Goal: Task Accomplishment & Management: Complete application form

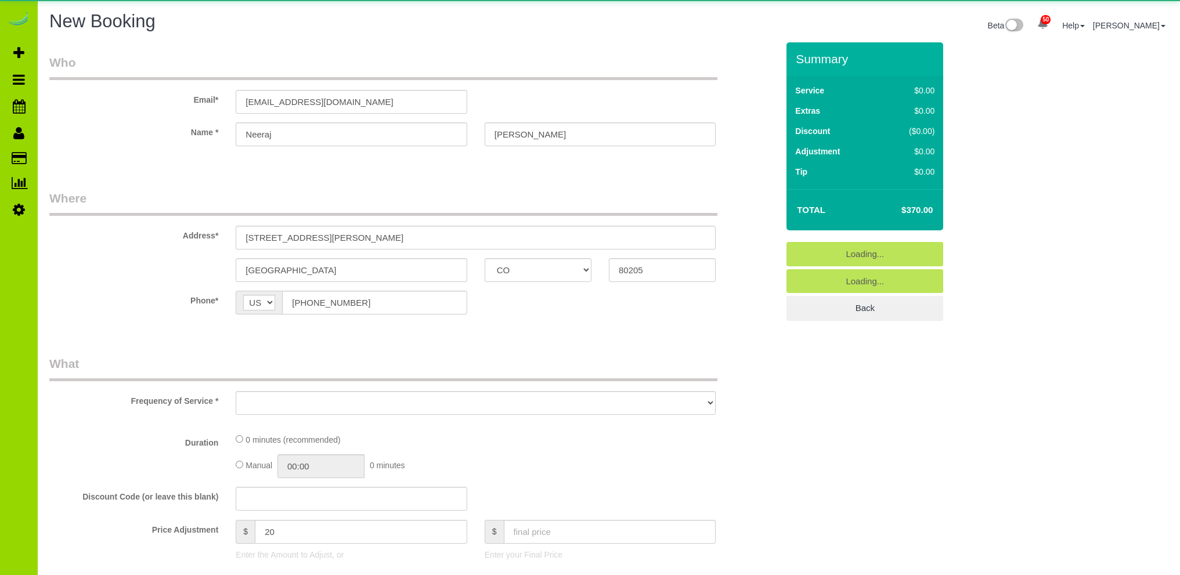
select select "CO"
select select "object:5130"
select select "number:6"
select select "number:15"
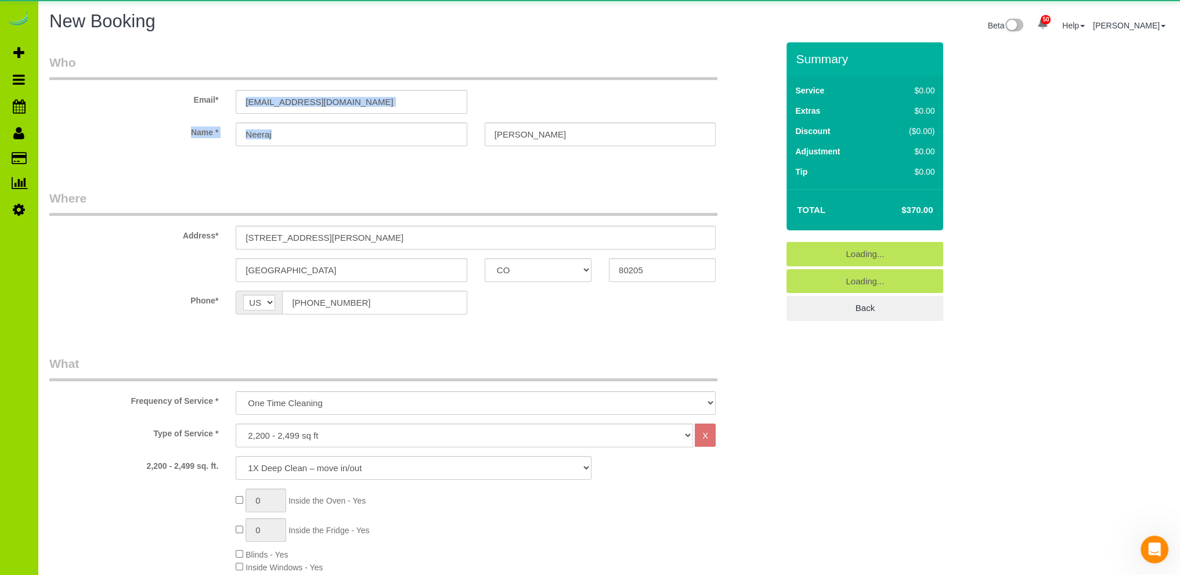
click at [494, 111] on sui-booking-customer "Email* [EMAIL_ADDRESS][DOMAIN_NAME] Name * [GEOGRAPHIC_DATA][PERSON_NAME]" at bounding box center [413, 106] width 728 height 104
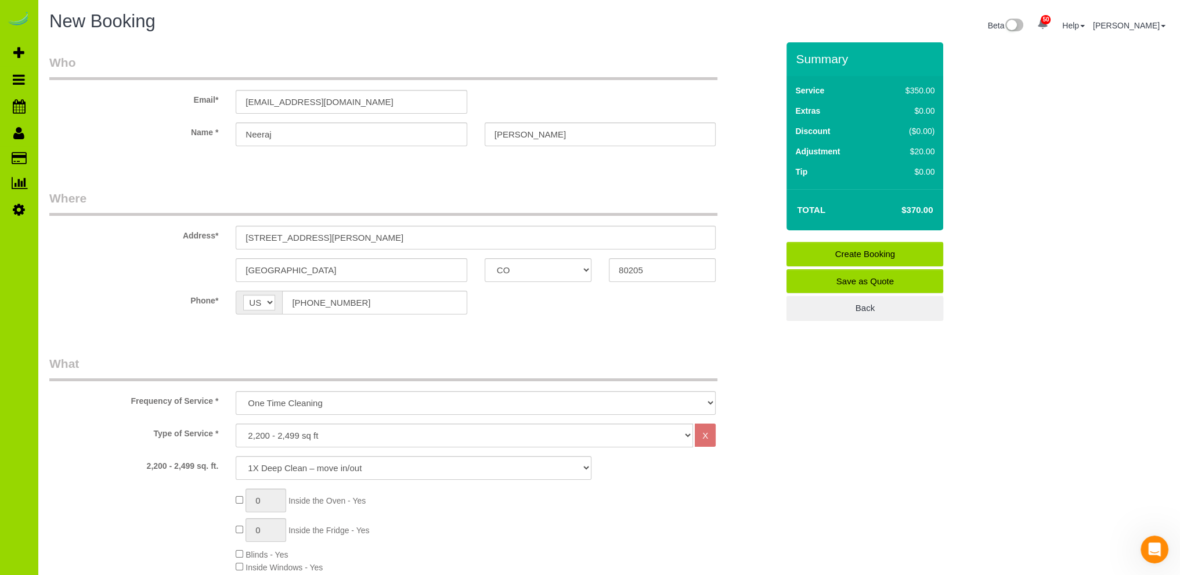
click at [397, 197] on legend "Where" at bounding box center [383, 203] width 668 height 26
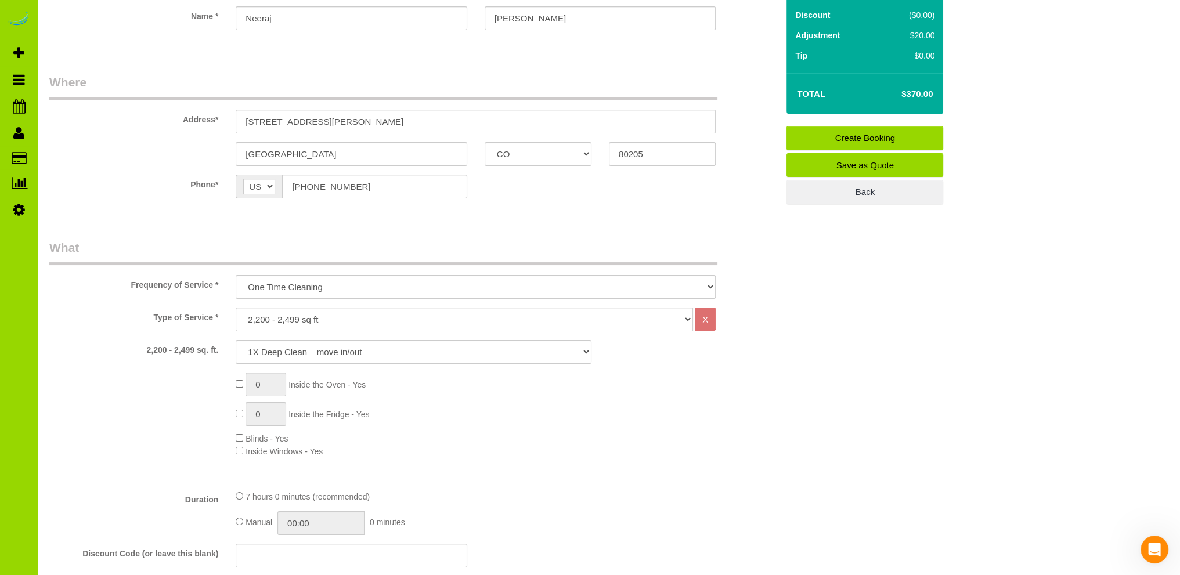
click at [387, 403] on div "0 Inside the Oven - Yes 0 Inside the Fridge - Yes Blinds - Yes Inside Windows -…" at bounding box center [506, 415] width 559 height 85
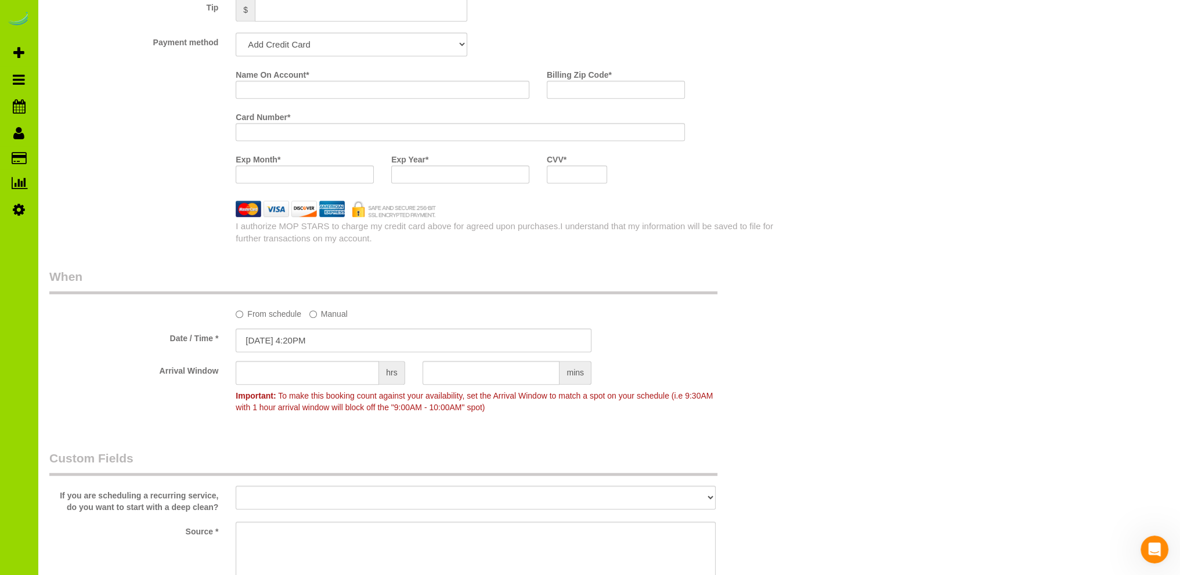
scroll to position [929, 0]
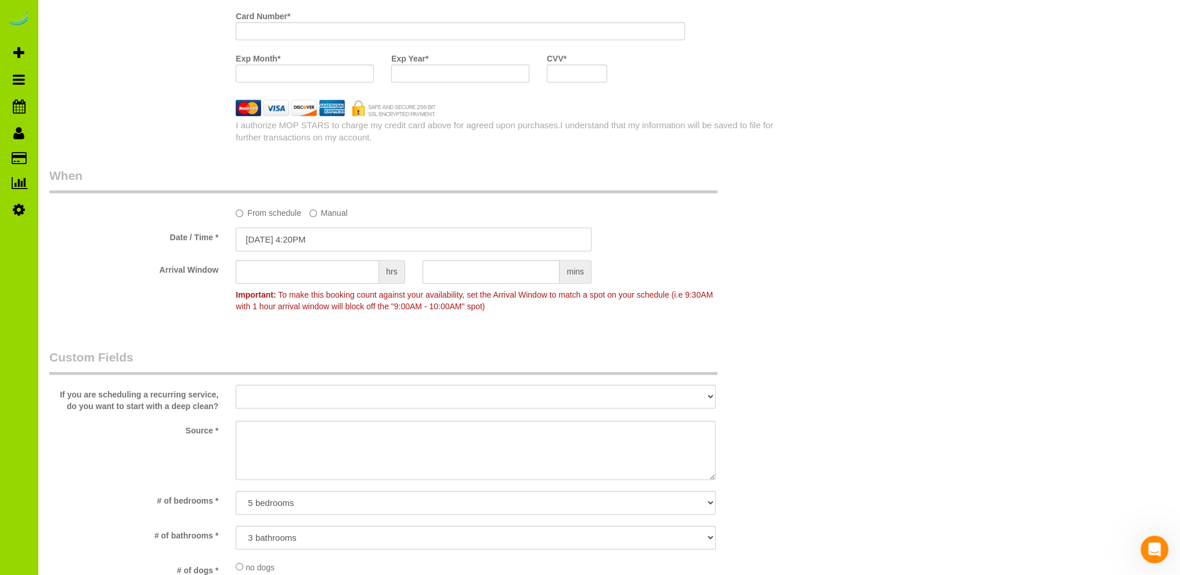
click at [313, 237] on input "[DATE] 4:20PM" at bounding box center [414, 239] width 356 height 24
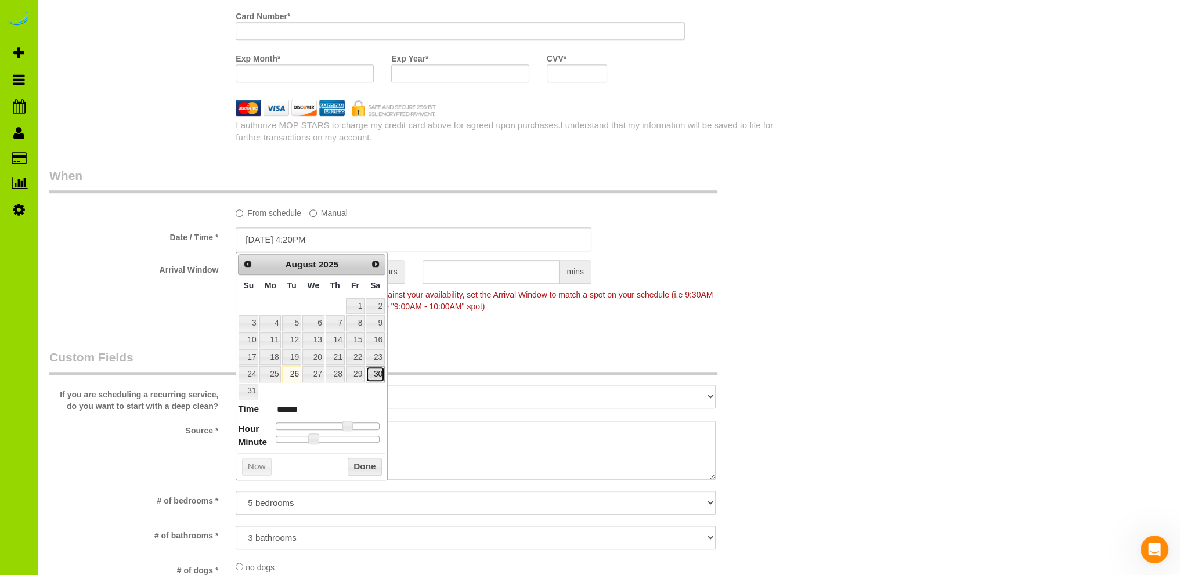
click at [380, 373] on link "30" at bounding box center [375, 374] width 19 height 16
type input "[DATE] 3:20PM"
type input "******"
type input "[DATE] 2:20PM"
type input "******"
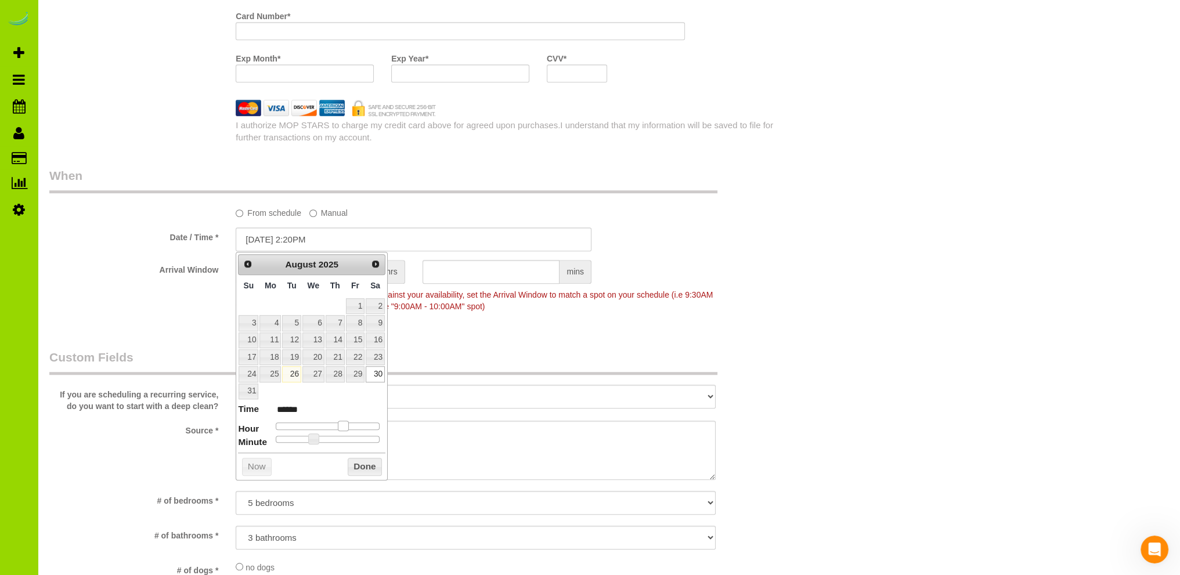
type input "[DATE] 1:20PM"
type input "******"
type input "[DATE] 12:20PM"
type input "*******"
type input "[DATE] 11:20AM"
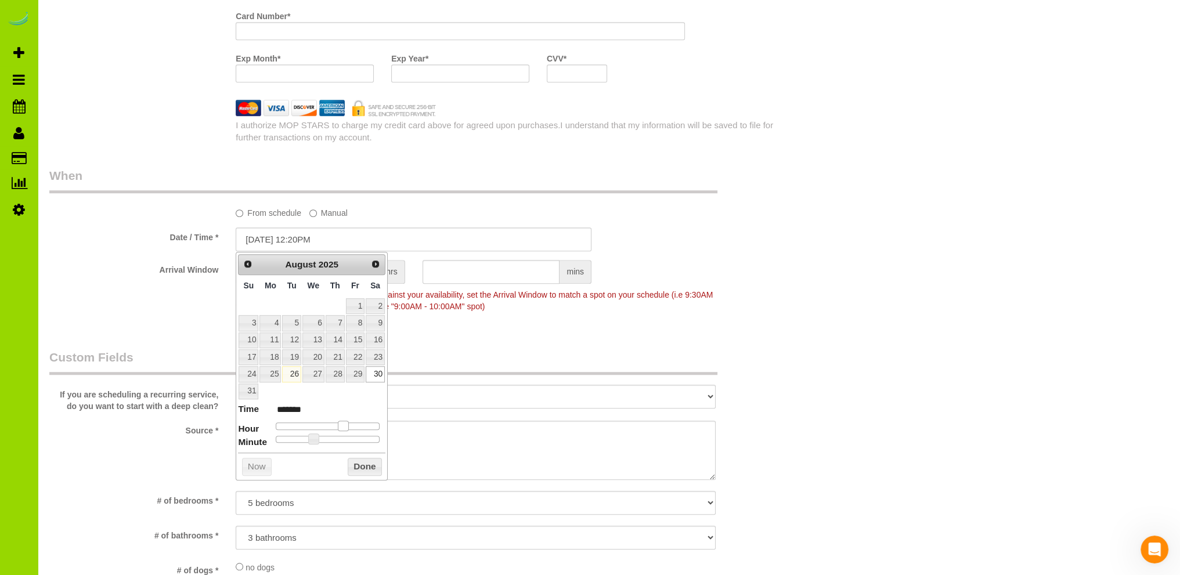
type input "*******"
type input "[DATE] 10:20AM"
type input "*******"
type input "[DATE] 9:20AM"
type input "******"
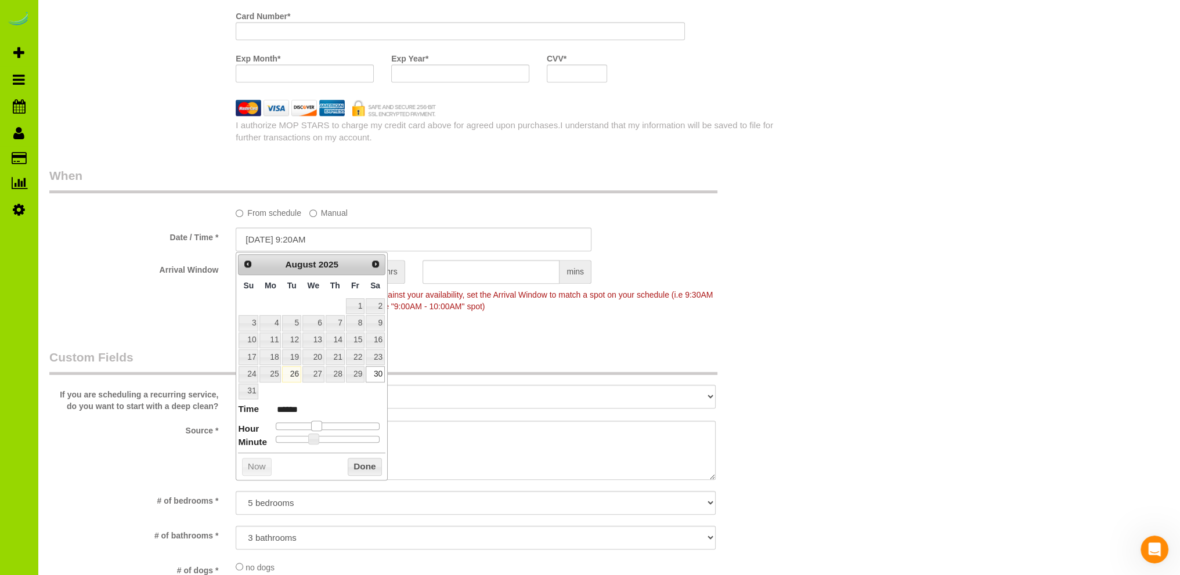
type input "[DATE] 8:20AM"
type input "******"
type input "[DATE] 7:20AM"
type input "******"
type input "[DATE] 8:20AM"
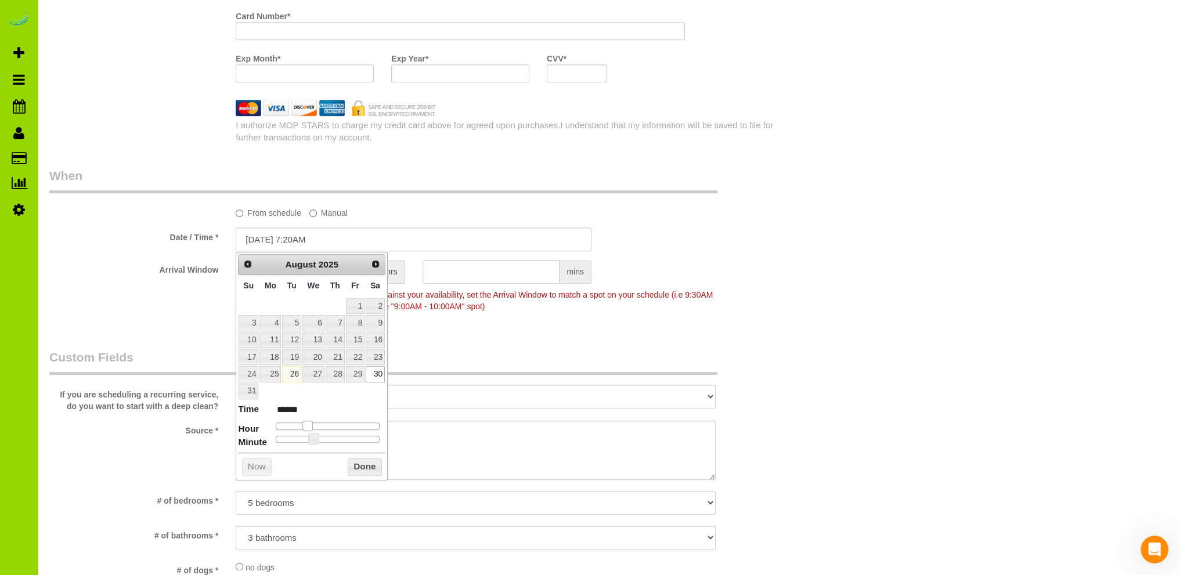
type input "******"
type input "[DATE] 9:20AM"
type input "******"
drag, startPoint x: 348, startPoint y: 424, endPoint x: 319, endPoint y: 426, distance: 29.1
click at [319, 426] on span at bounding box center [316, 426] width 10 height 10
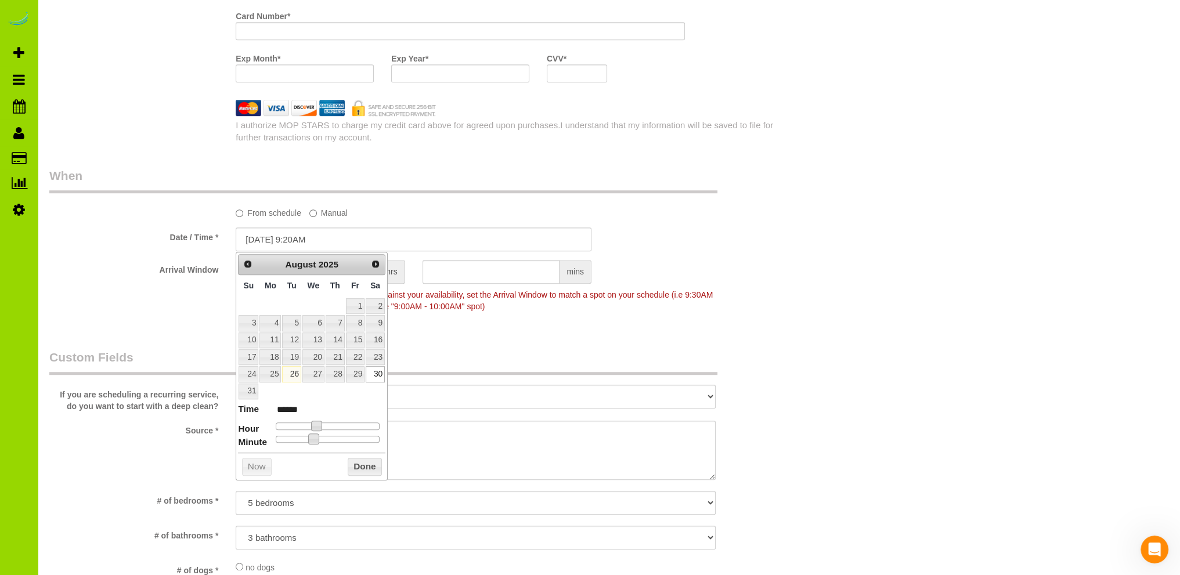
type input "[DATE] 9:15AM"
type input "******"
type input "[DATE] 9:10AM"
type input "******"
type input "[DATE] 9:05AM"
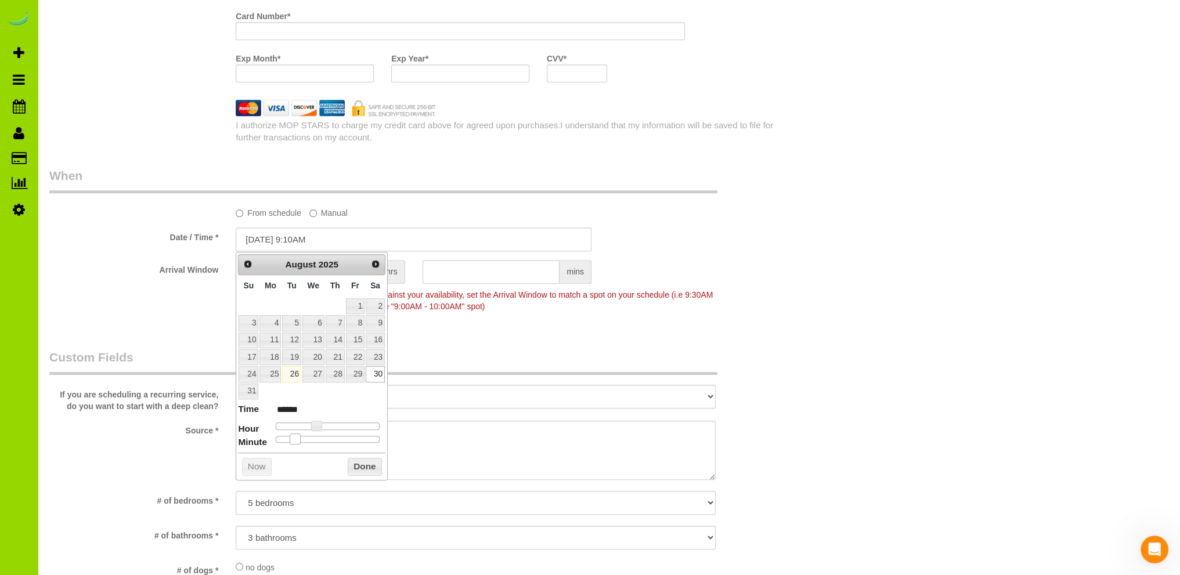
type input "******"
type input "[DATE] 9:00AM"
type input "******"
drag, startPoint x: 313, startPoint y: 433, endPoint x: 243, endPoint y: 440, distance: 71.2
click at [243, 440] on dl "Time ****** Hour Minute Second Millisecond Microsecond Time Zone ***** ***** **…" at bounding box center [311, 423] width 147 height 40
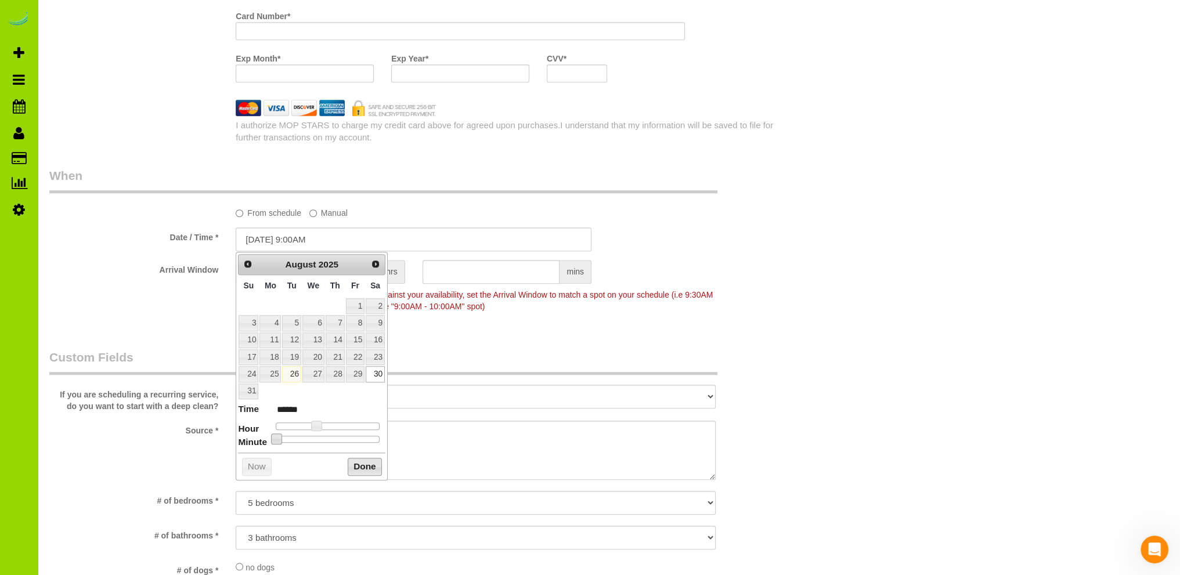
click at [365, 467] on button "Done" at bounding box center [365, 467] width 34 height 19
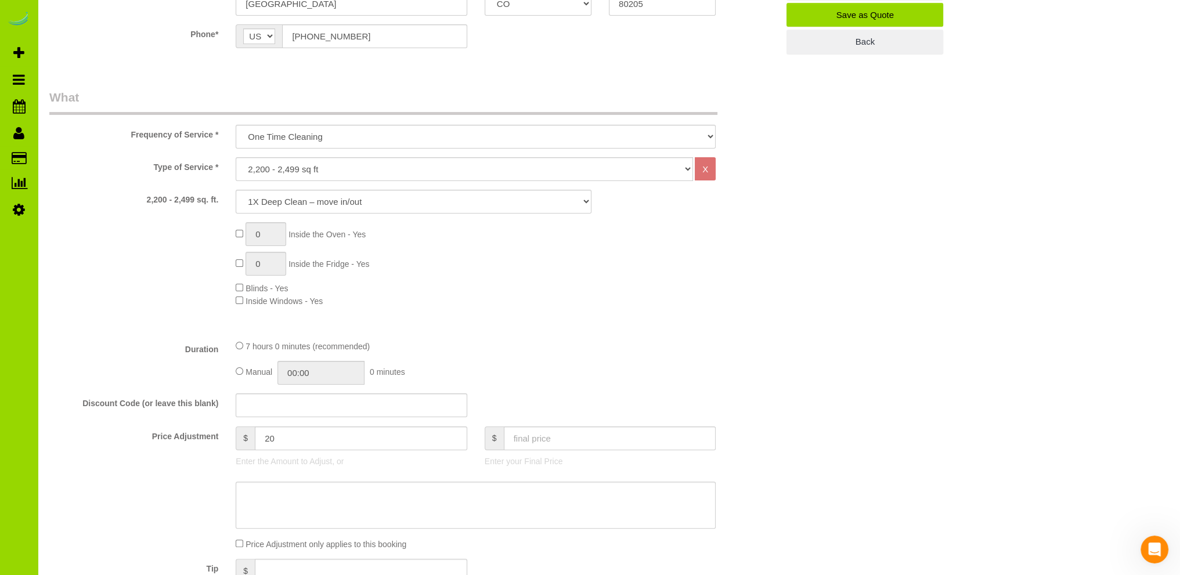
scroll to position [0, 0]
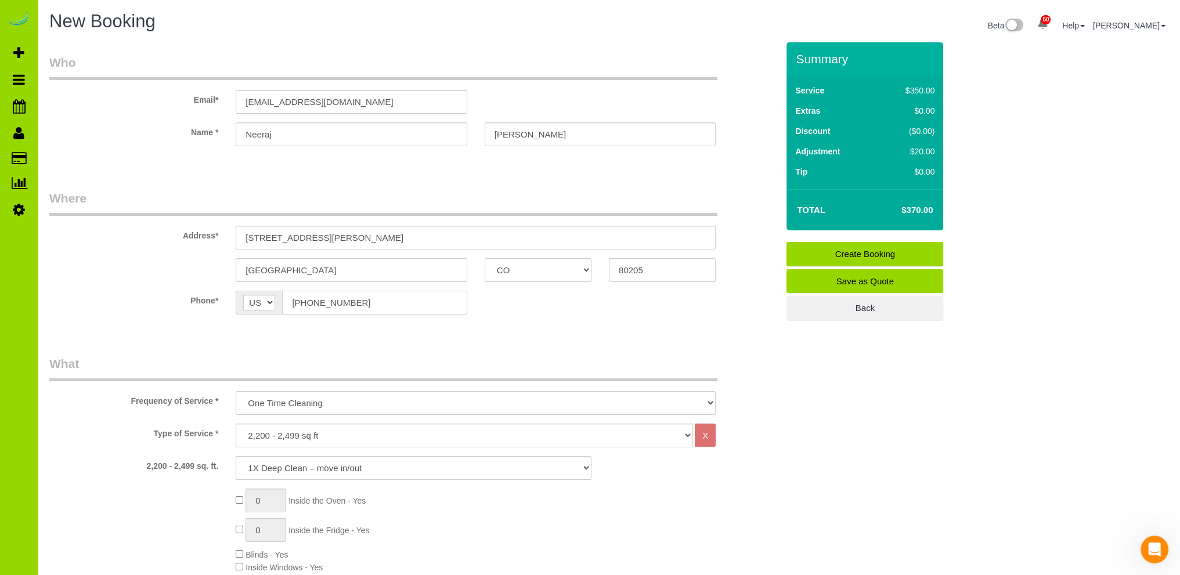
drag, startPoint x: 367, startPoint y: 300, endPoint x: 277, endPoint y: 298, distance: 89.4
click at [277, 298] on div "AF AL DZ AD AO AI AQ AG AR AM AW AU AT AZ BS BH BD BB BY BE BZ BJ BM BT BO BA B…" at bounding box center [351, 303] width 231 height 24
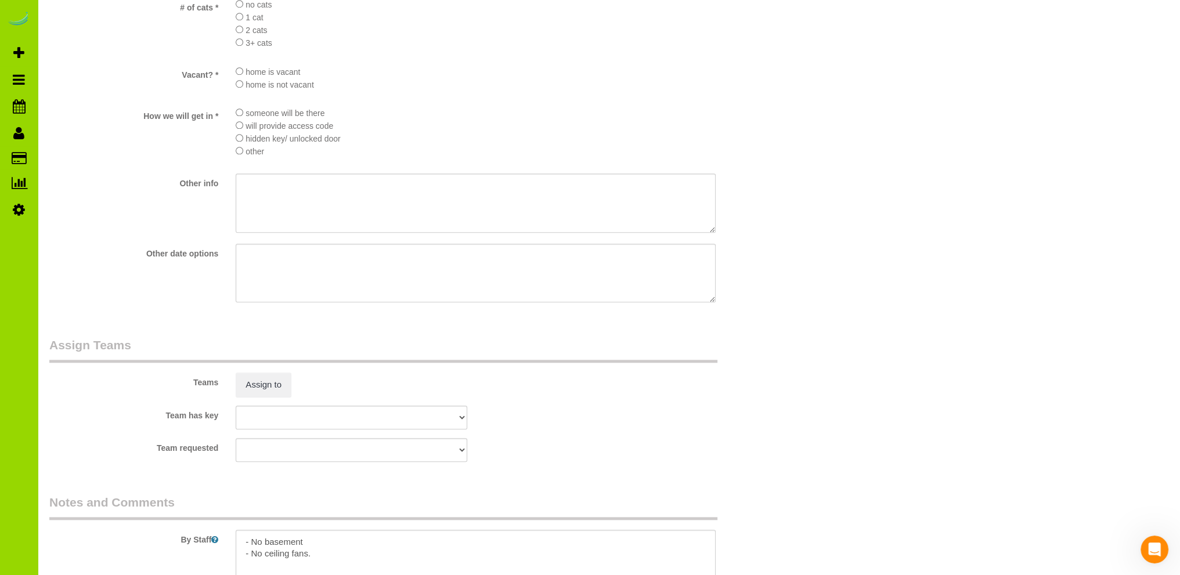
scroll to position [1693, 0]
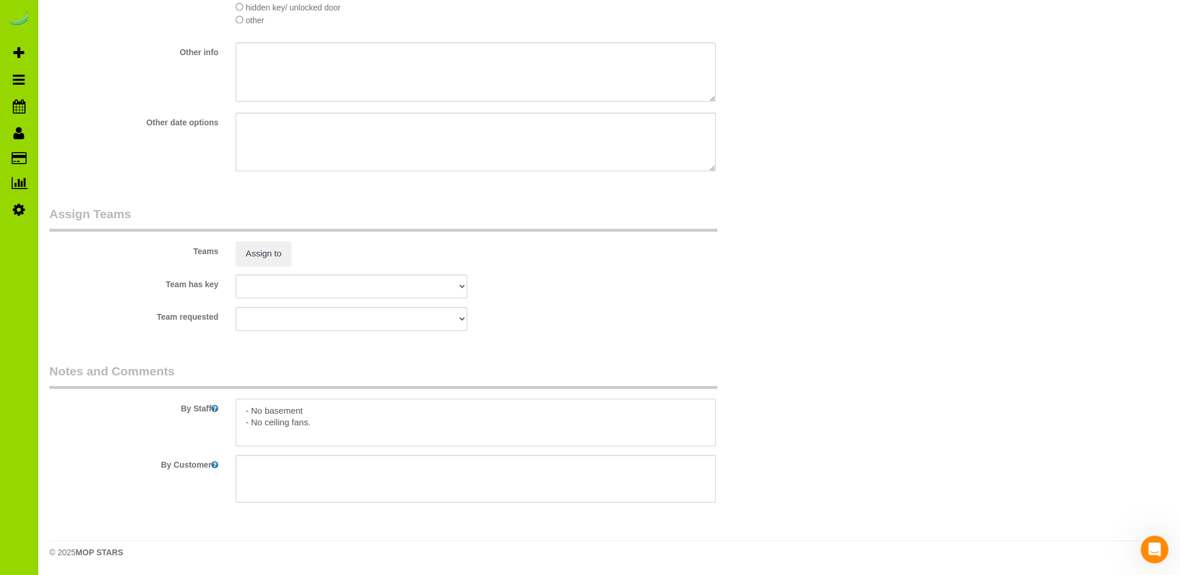
click at [340, 406] on textarea at bounding box center [476, 423] width 480 height 48
click at [333, 423] on textarea at bounding box center [476, 423] width 480 height 48
click at [242, 410] on textarea at bounding box center [476, 423] width 480 height 48
click at [530, 413] on textarea at bounding box center [476, 423] width 480 height 48
click at [241, 411] on textarea at bounding box center [476, 423] width 480 height 48
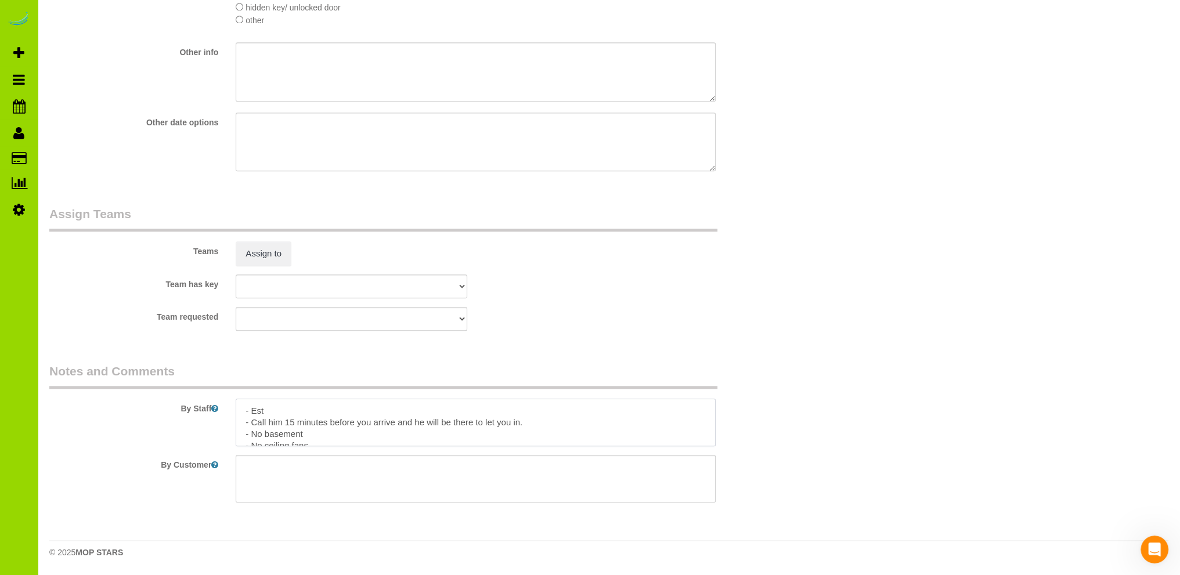
type textarea "- Est - Call him 15 minutes before you arrive and he will be there to let you i…"
click at [661, 305] on sui-booking-teams "Teams Assign to Team has key [GEOGRAPHIC_DATA][PERSON_NAME] ANGEL DESI [PERSON_…" at bounding box center [413, 267] width 728 height 125
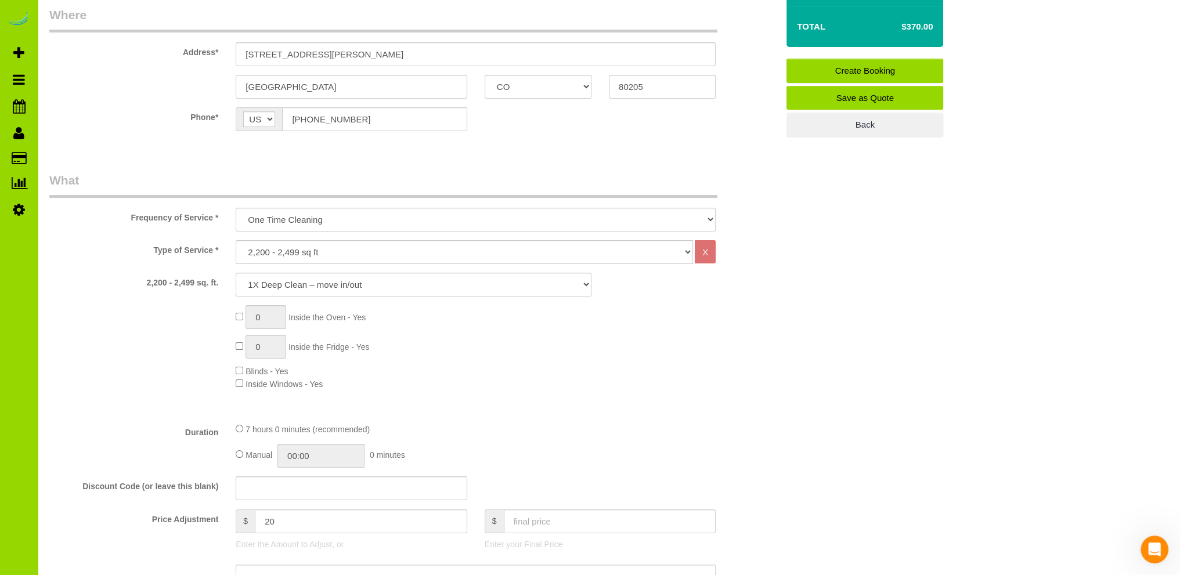
scroll to position [0, 0]
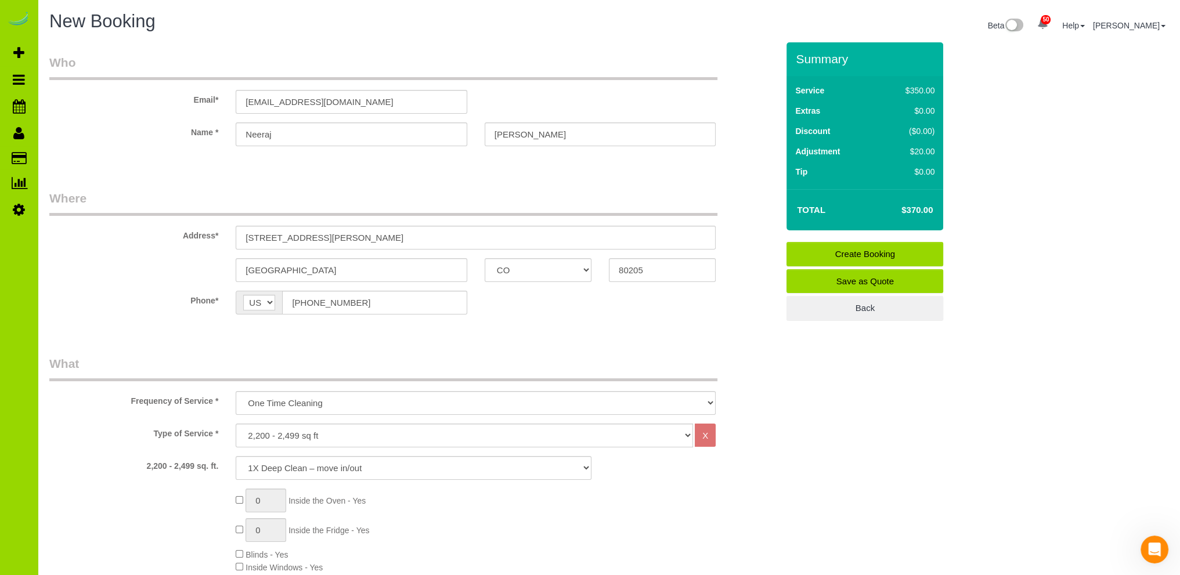
click at [469, 261] on div "[GEOGRAPHIC_DATA]" at bounding box center [351, 270] width 248 height 24
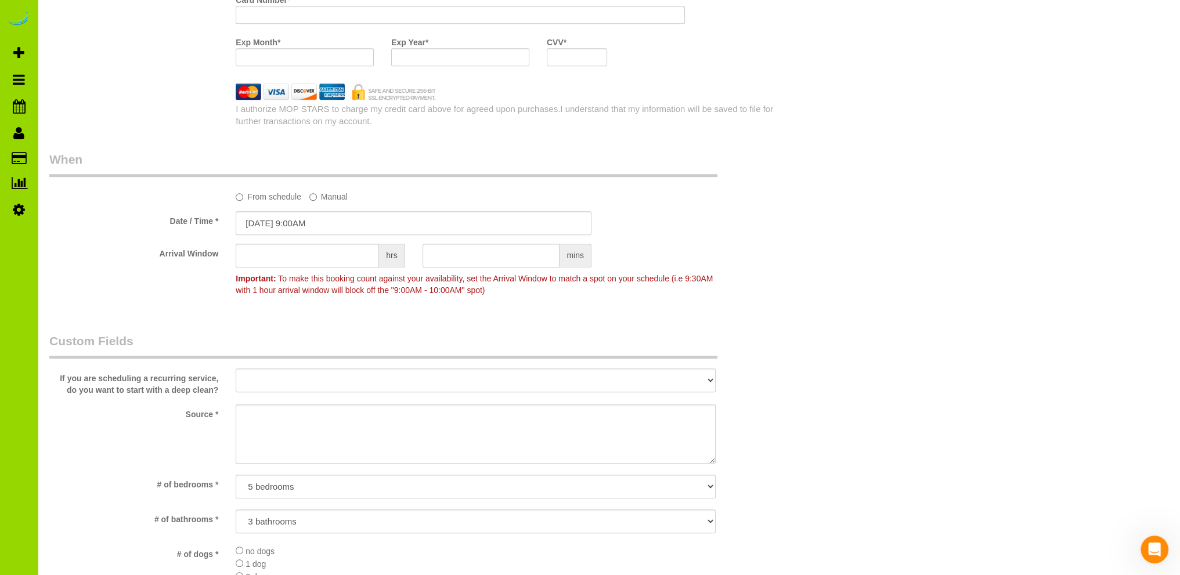
scroll to position [1045, 0]
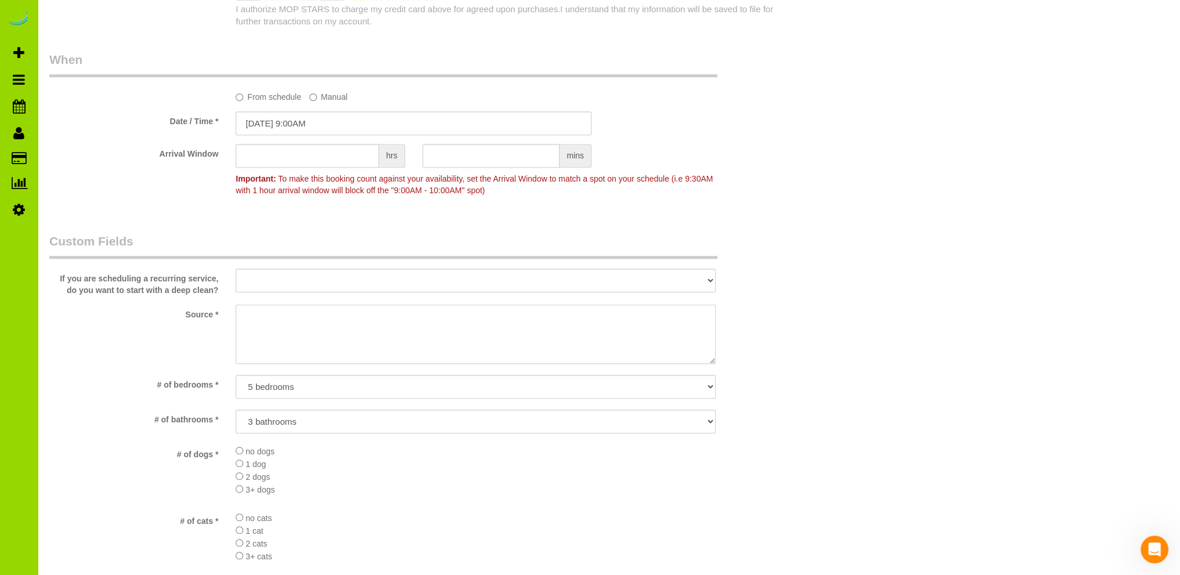
click at [326, 328] on textarea at bounding box center [476, 334] width 480 height 59
click at [259, 317] on textarea at bounding box center [476, 334] width 480 height 59
click at [255, 317] on textarea at bounding box center [476, 334] width 480 height 59
click at [253, 320] on textarea at bounding box center [476, 334] width 480 height 59
click at [259, 317] on textarea at bounding box center [476, 334] width 480 height 59
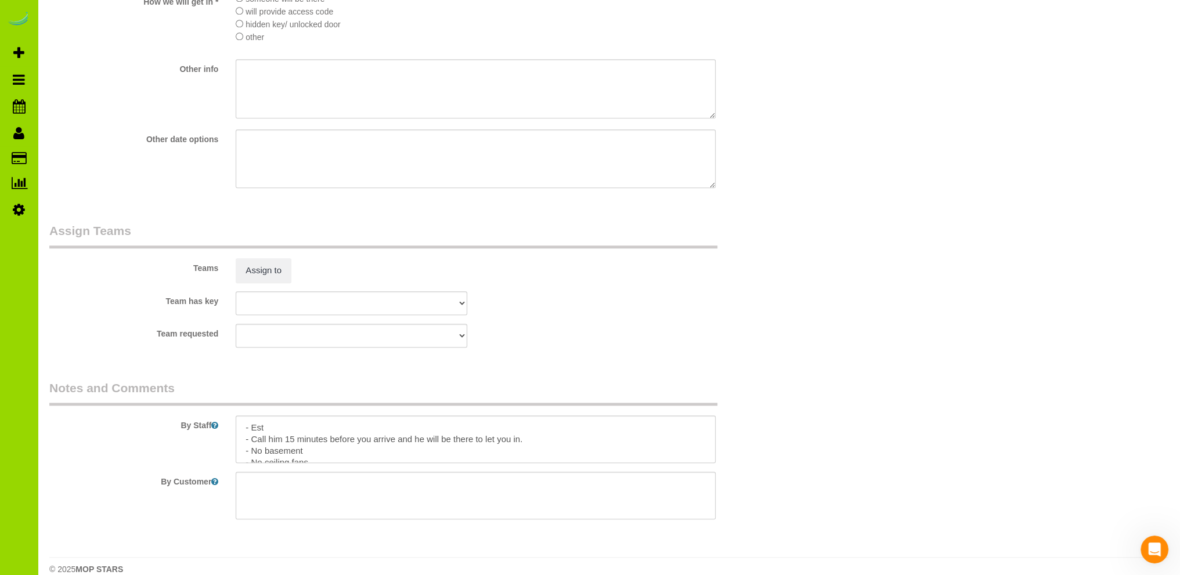
scroll to position [1693, 0]
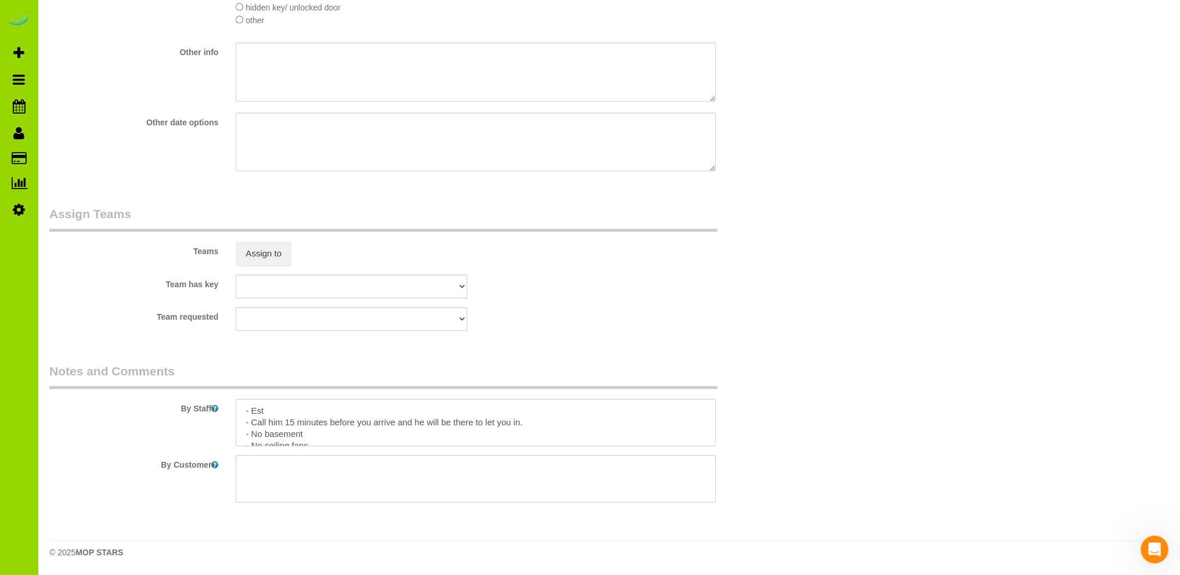
type textarea "Internet. Google reviews."
click at [310, 413] on textarea at bounding box center [476, 423] width 480 height 48
click at [348, 434] on textarea at bounding box center [476, 423] width 480 height 48
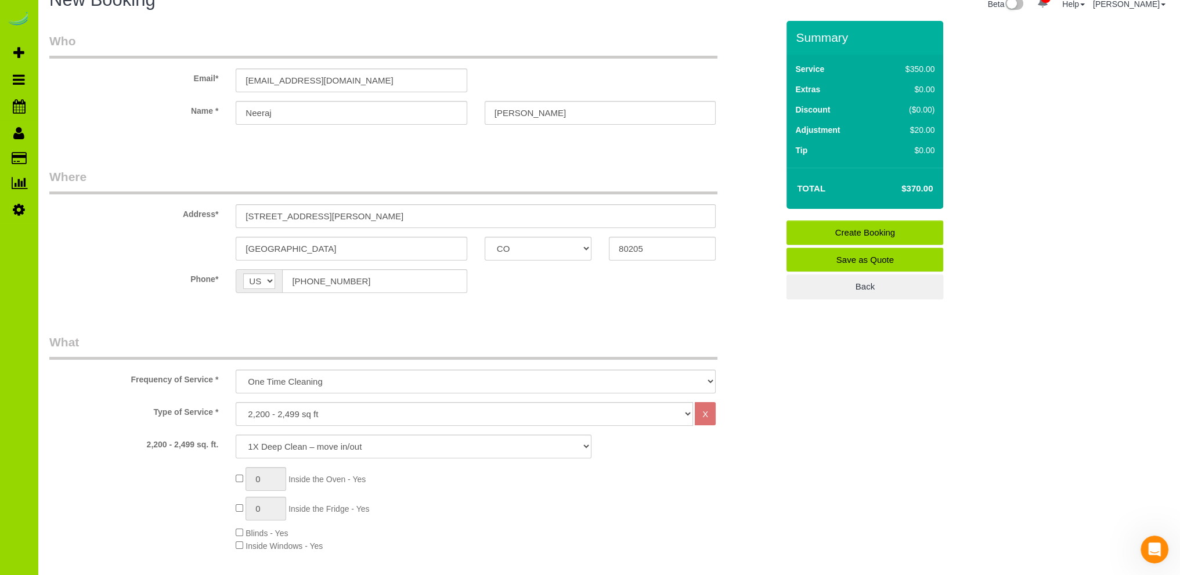
scroll to position [0, 0]
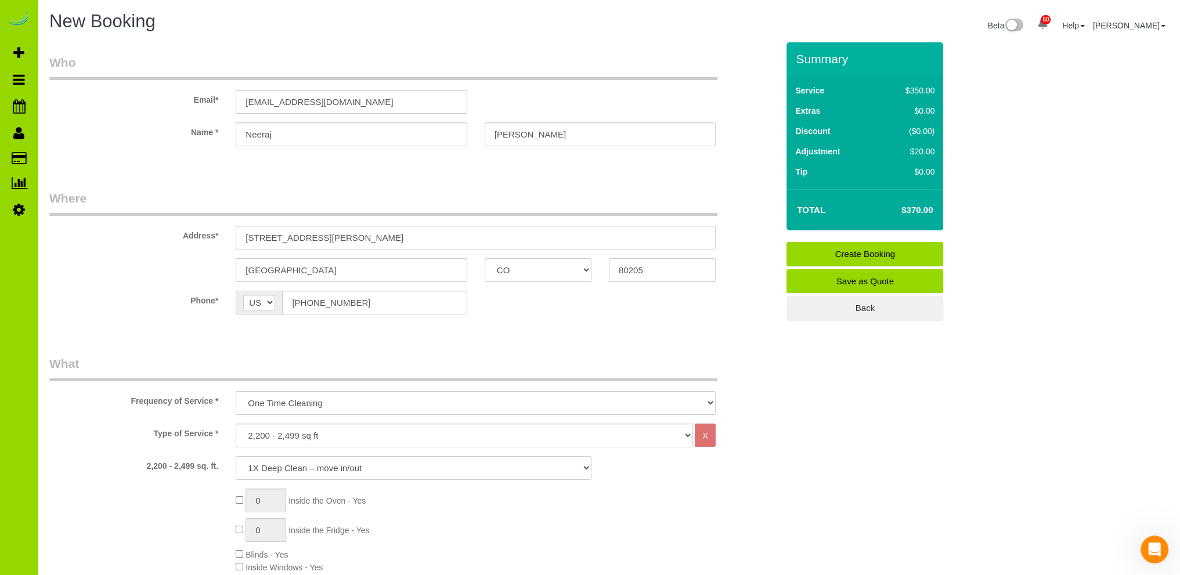
type textarea "- Est 7.5 hours. - Call him 15 minutes before you arrive and he will be there t…"
drag, startPoint x: 440, startPoint y: 99, endPoint x: 180, endPoint y: 90, distance: 260.7
click at [181, 90] on div "Email* [EMAIL_ADDRESS][DOMAIN_NAME]" at bounding box center [414, 84] width 746 height 60
click at [263, 103] on input "email" at bounding box center [351, 102] width 231 height 24
type input "[EMAIL_ADDRESS][DOMAIN_NAME]"
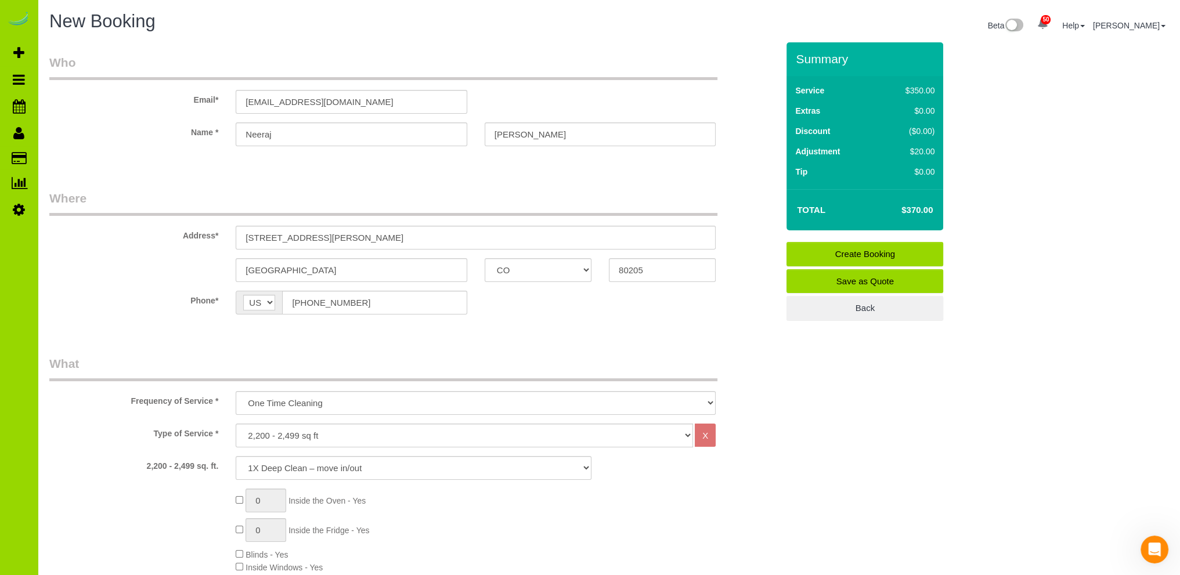
click at [475, 330] on fieldset "Where Address* [STREET_ADDRESS][PERSON_NAME] [GEOGRAPHIC_DATA] AK AL AR AZ CA C…" at bounding box center [413, 261] width 728 height 142
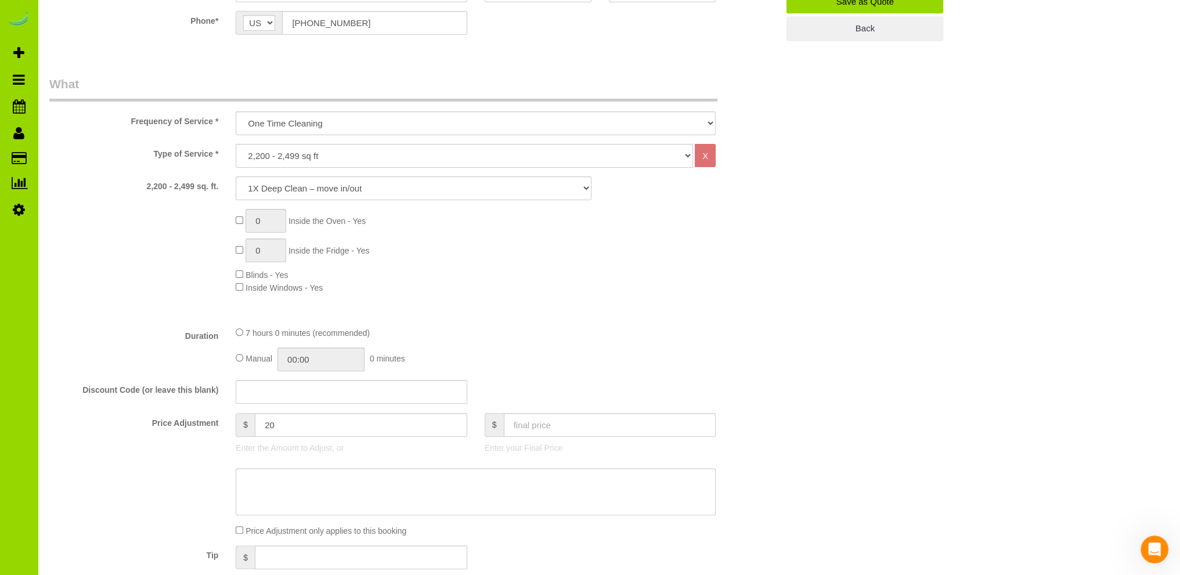
scroll to position [348, 0]
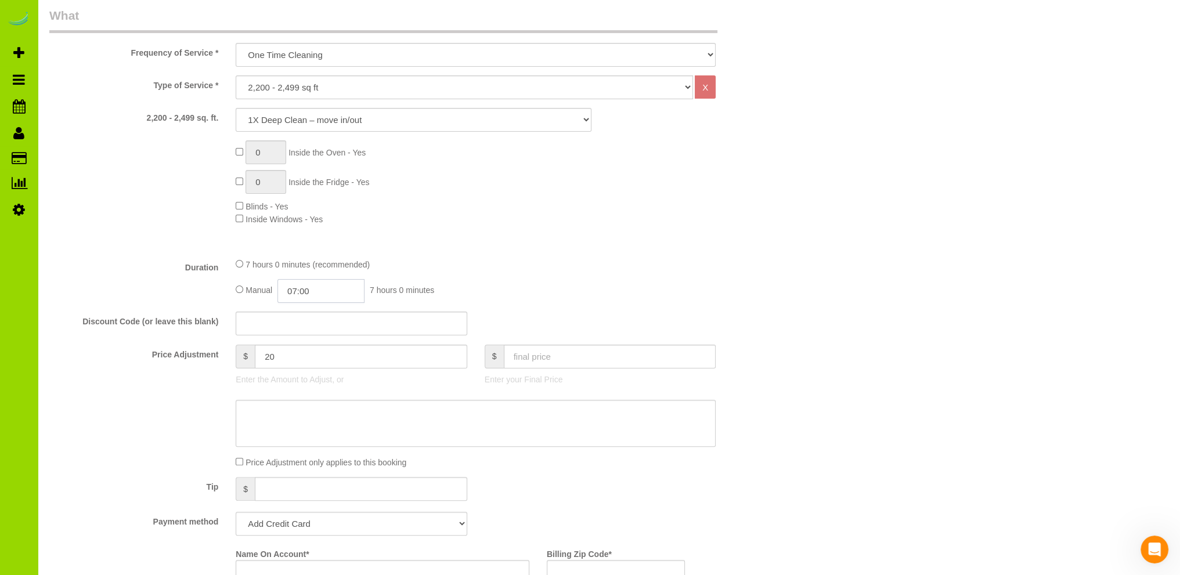
click at [306, 290] on input "07:00" at bounding box center [320, 291] width 87 height 24
click at [305, 313] on li "04:00" at bounding box center [309, 311] width 52 height 15
click at [330, 292] on input "04:00" at bounding box center [320, 291] width 87 height 24
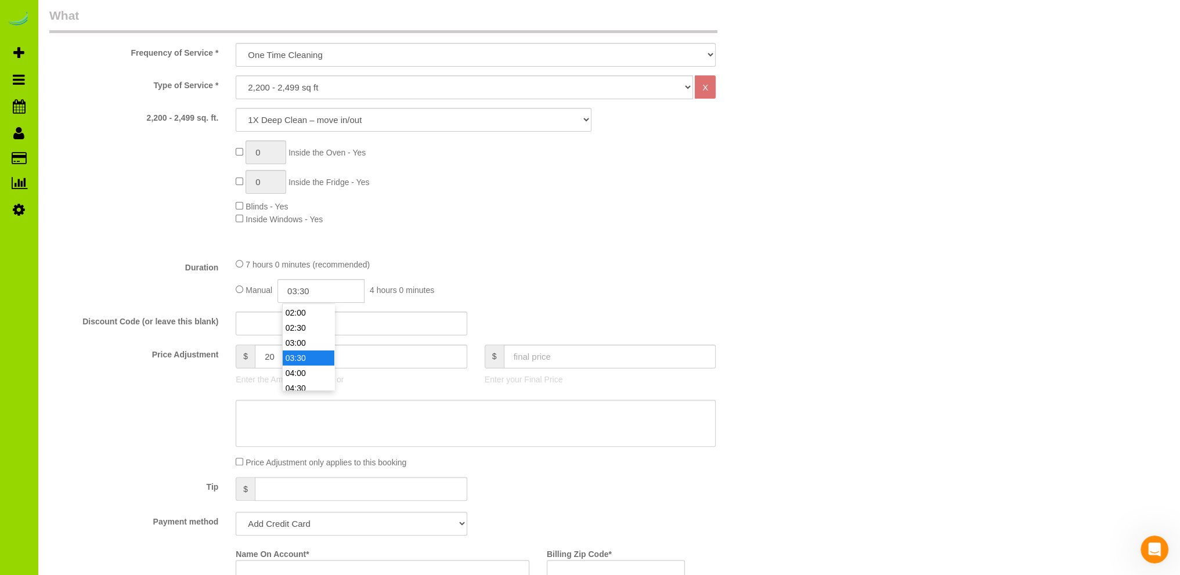
click at [299, 359] on li "03:30" at bounding box center [309, 358] width 52 height 15
click at [323, 291] on input "03:30" at bounding box center [320, 291] width 87 height 24
type input "03:45"
click at [532, 279] on div "Manual 03:45 3 hours 45 minutes" at bounding box center [476, 291] width 480 height 24
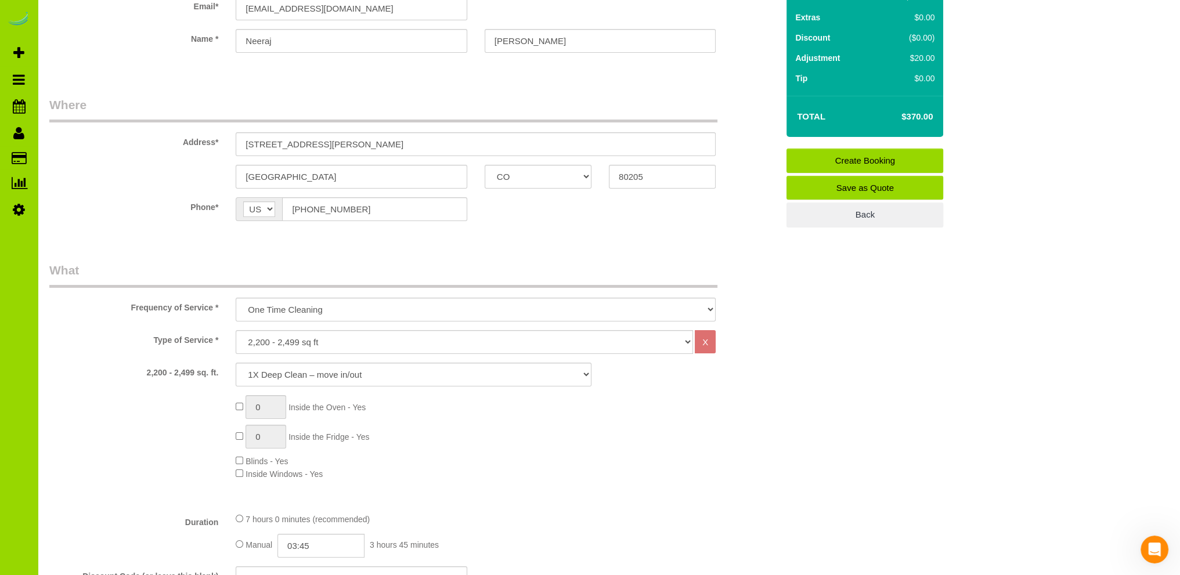
scroll to position [0, 0]
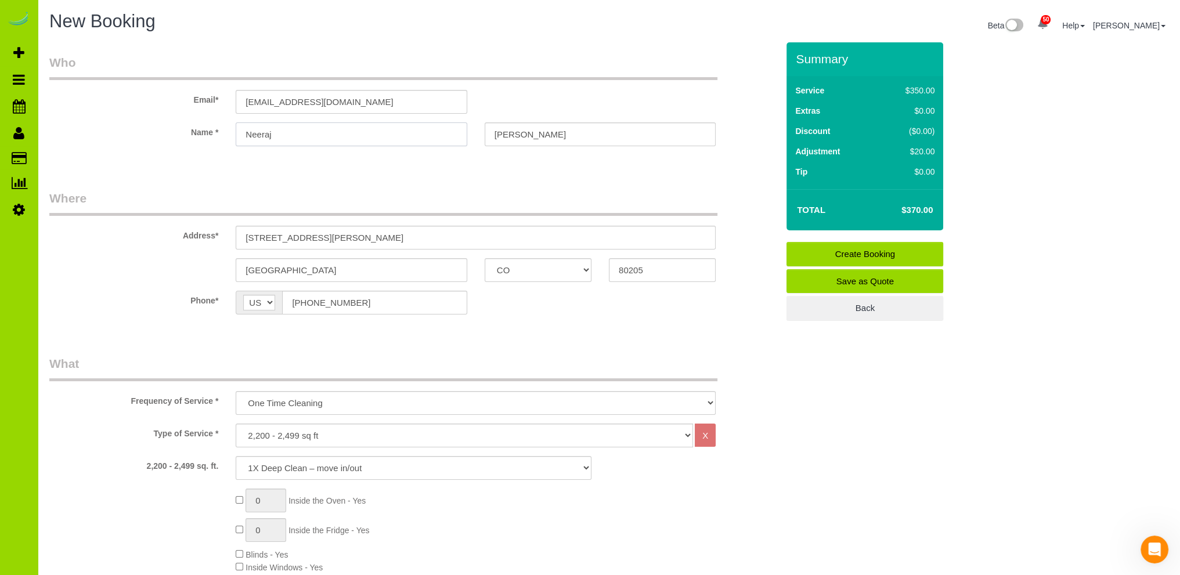
drag, startPoint x: 316, startPoint y: 133, endPoint x: 146, endPoint y: 115, distance: 170.9
click at [146, 115] on sui-booking-customer "Email* [EMAIL_ADDRESS][DOMAIN_NAME] Name * [GEOGRAPHIC_DATA][PERSON_NAME]" at bounding box center [413, 106] width 728 height 104
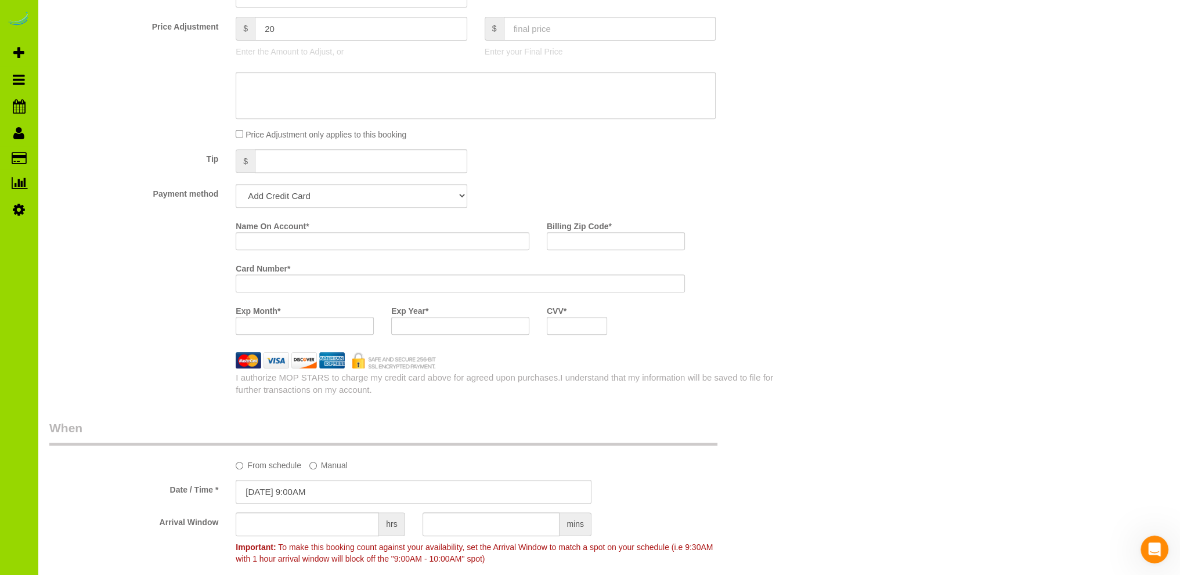
scroll to position [580, 0]
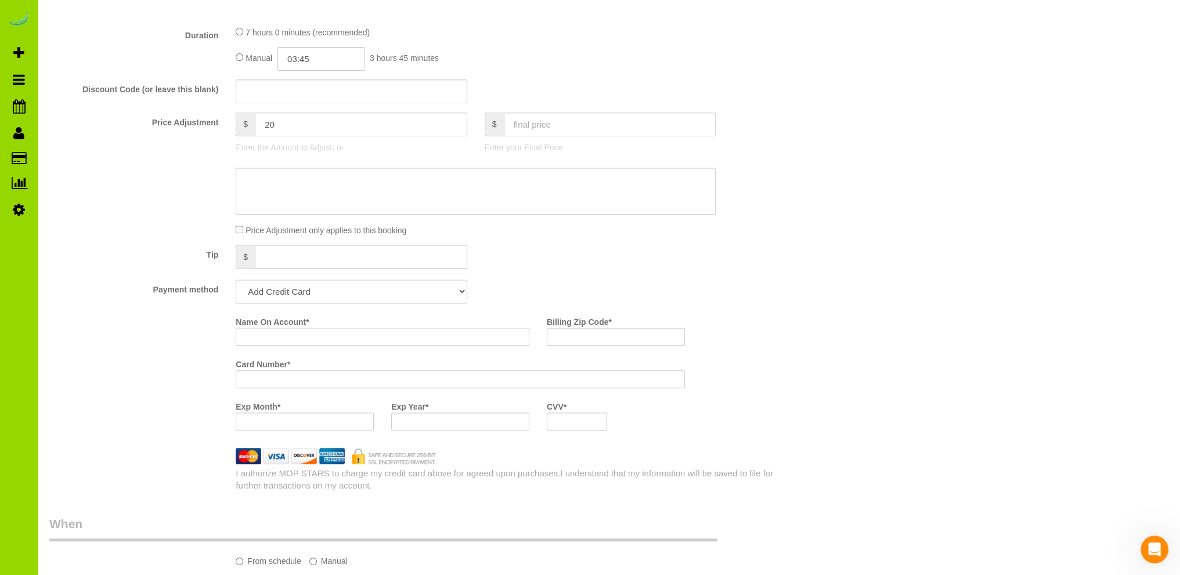
click at [255, 331] on input "Name On Account *" at bounding box center [383, 337] width 294 height 18
paste input "Neeraj"
type input "[PERSON_NAME]"
click at [313, 338] on div "Name On Account * [PERSON_NAME]" at bounding box center [382, 329] width 311 height 34
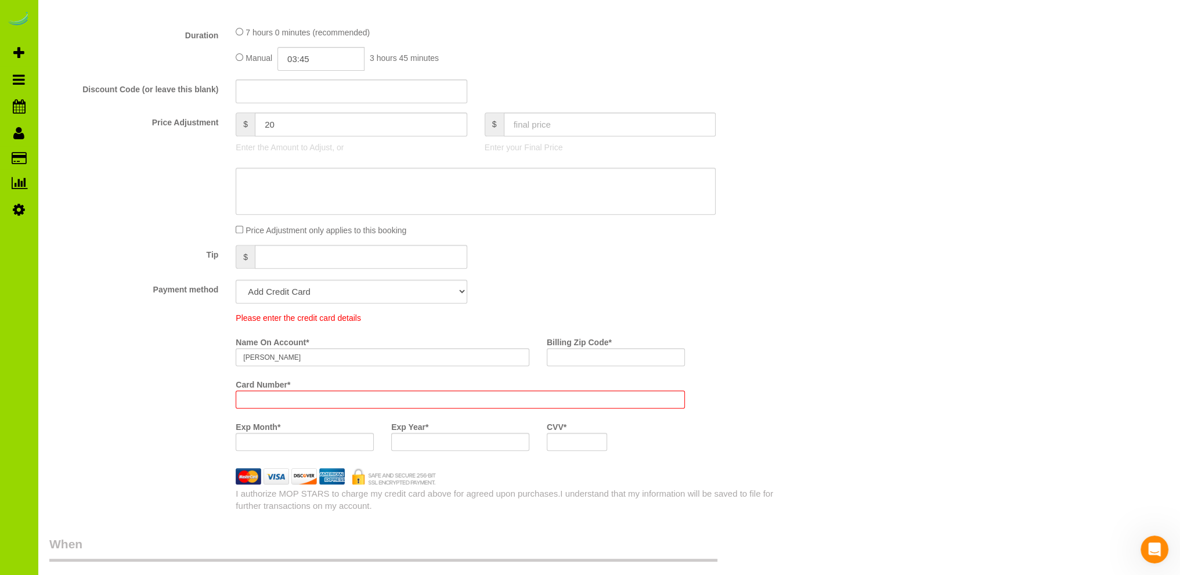
click at [258, 393] on div at bounding box center [460, 400] width 449 height 18
click at [172, 342] on div "Please enter the credit card details Name On Account * [PERSON_NAME] Billing Zi…" at bounding box center [414, 385] width 746 height 147
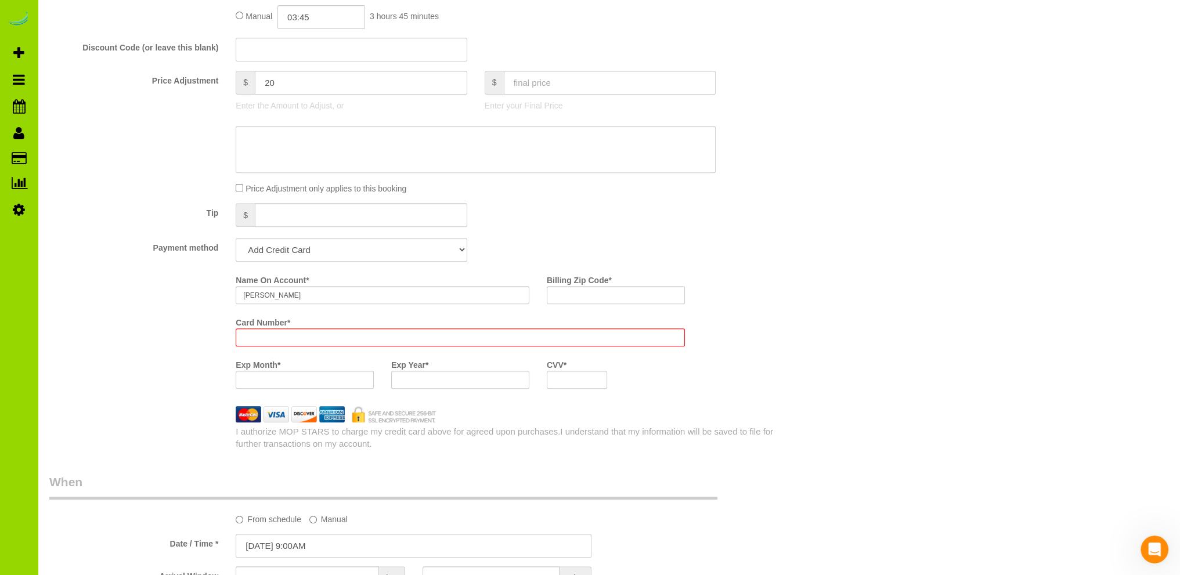
scroll to position [580, 0]
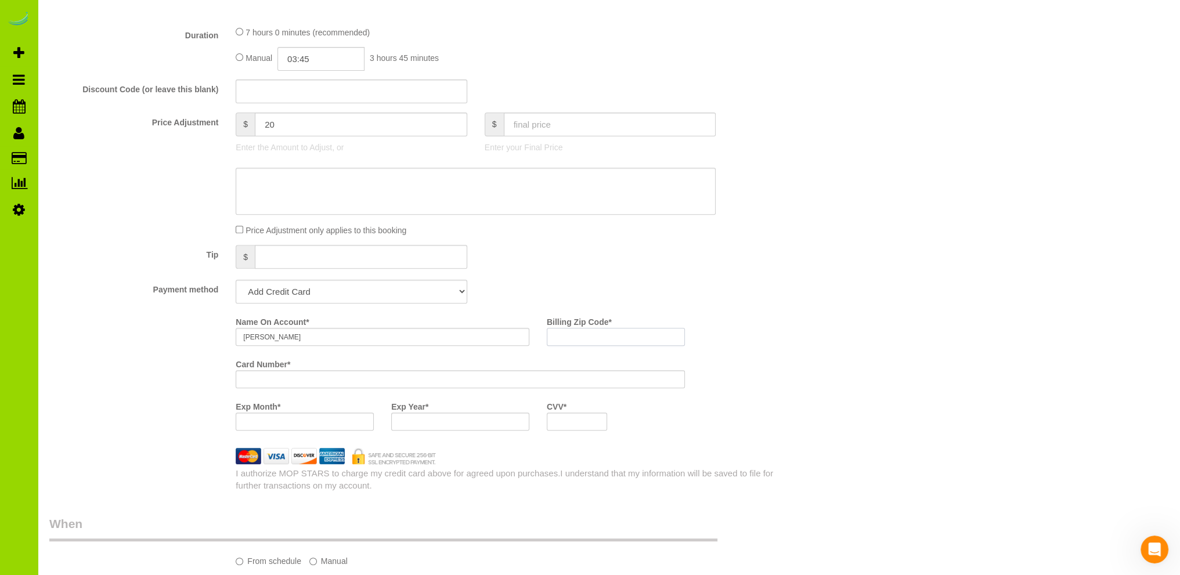
click at [581, 338] on input "Billing Zip Code *" at bounding box center [616, 337] width 138 height 18
type input "80205"
drag, startPoint x: 814, startPoint y: 368, endPoint x: 803, endPoint y: 367, distance: 10.5
click at [814, 367] on div "Who Email* [EMAIL_ADDRESS][DOMAIN_NAME] Name * [GEOGRAPHIC_DATA][PERSON_NAME] W…" at bounding box center [608, 552] width 1119 height 2181
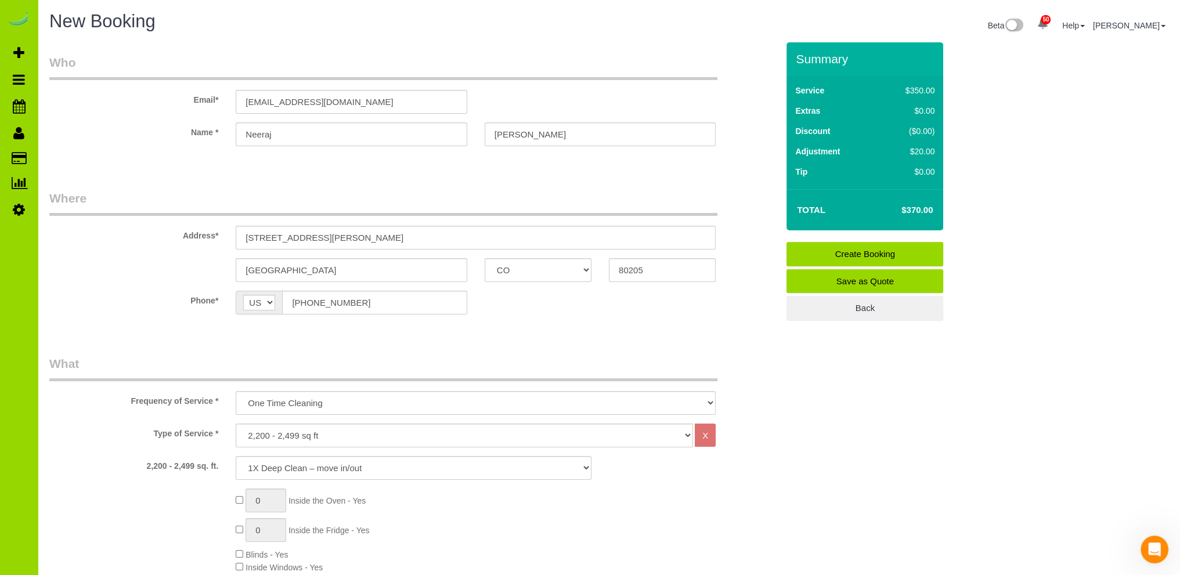
click at [844, 254] on link "Create Booking" at bounding box center [864, 254] width 157 height 24
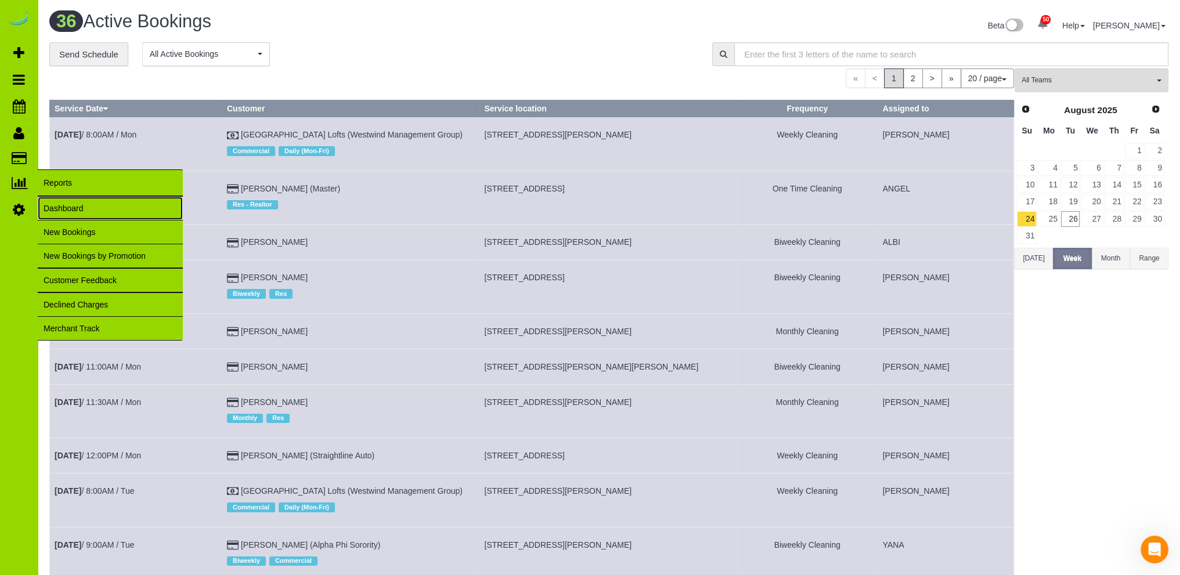
click at [62, 207] on link "Dashboard" at bounding box center [110, 208] width 145 height 23
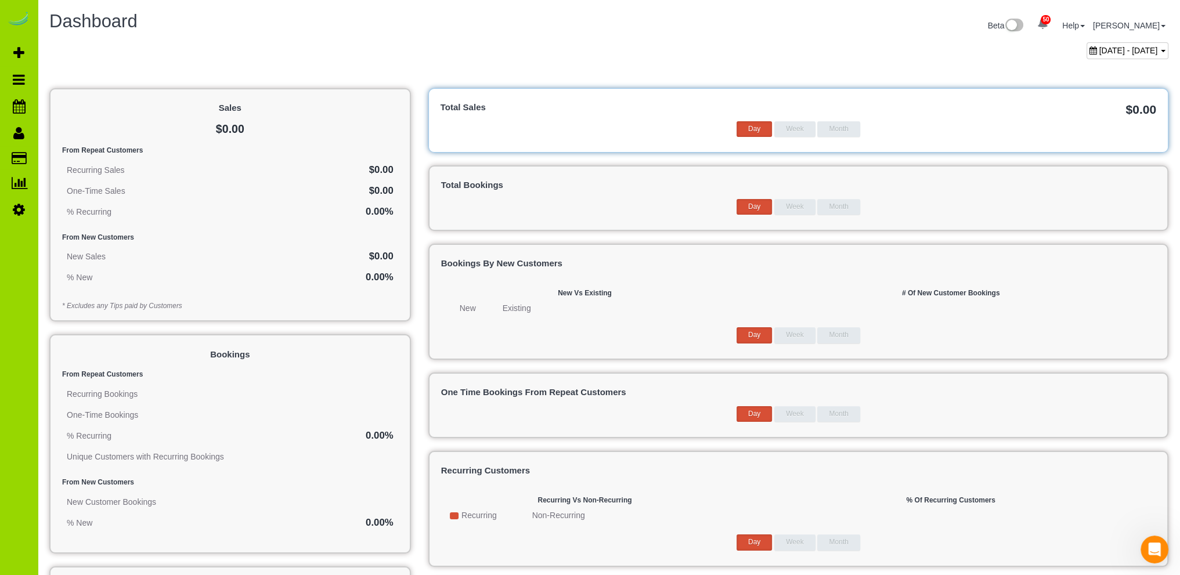
click at [1112, 47] on span "[DATE] - [DATE]" at bounding box center [1128, 50] width 59 height 9
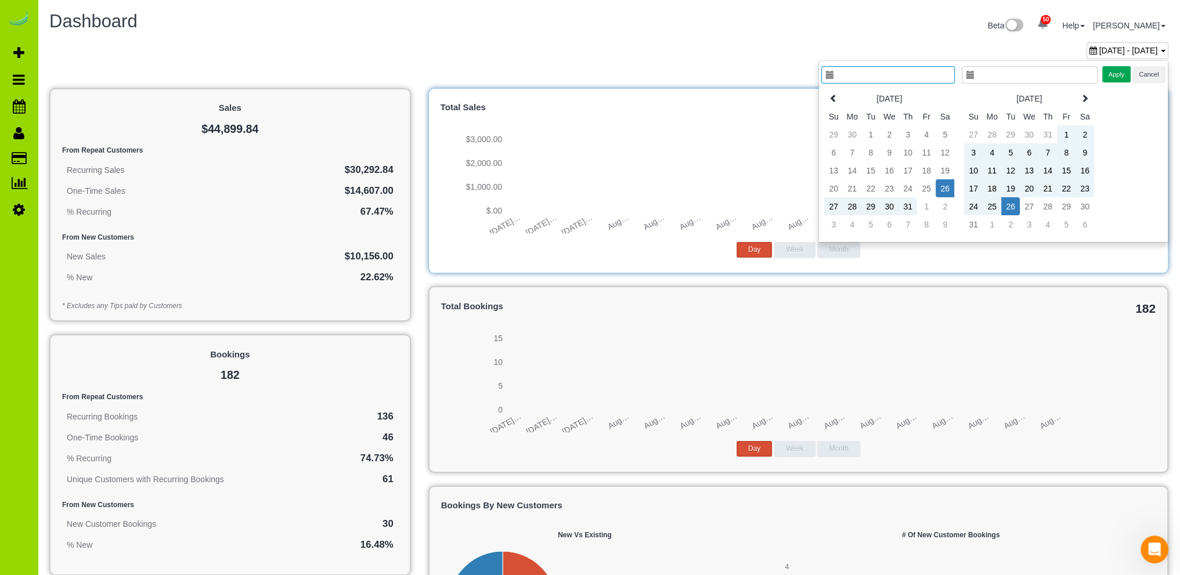
type input "**********"
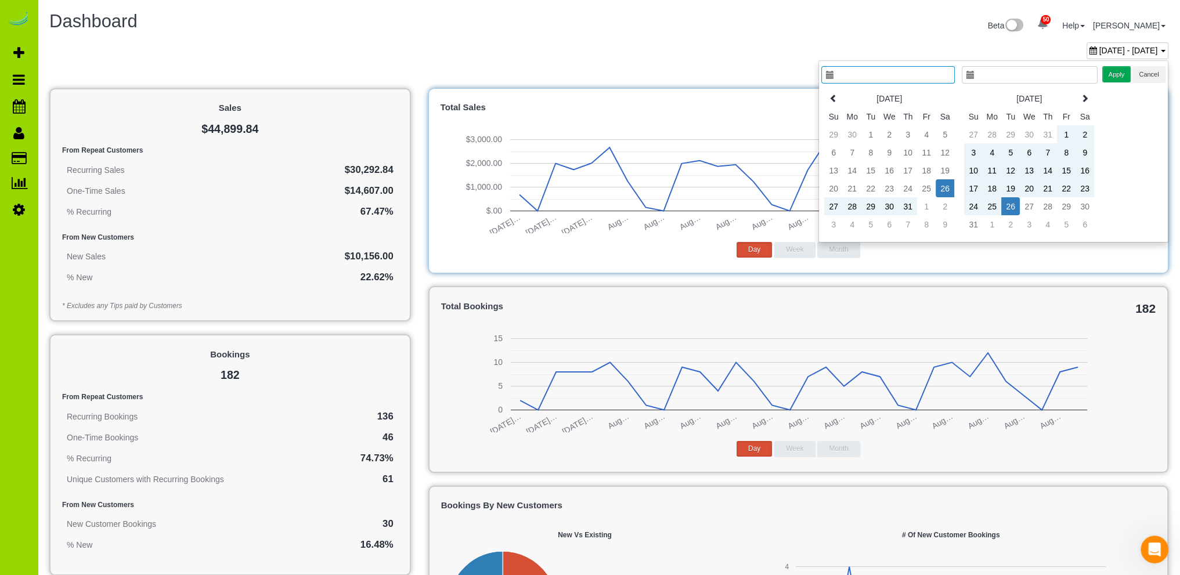
type input "**********"
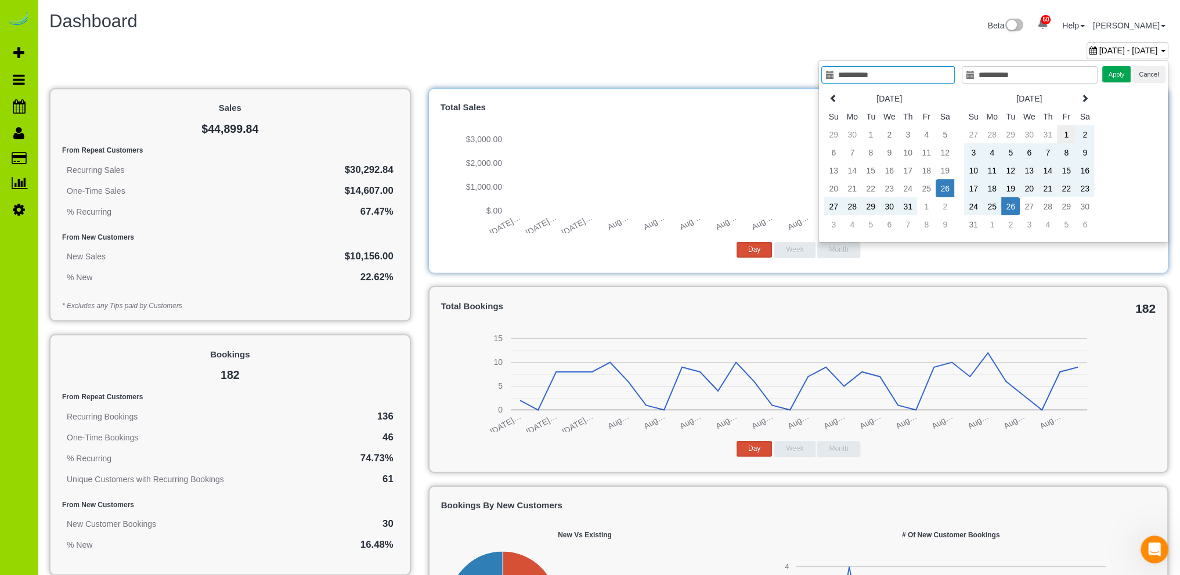
type input "**********"
click at [1066, 129] on td "1" at bounding box center [1066, 134] width 19 height 18
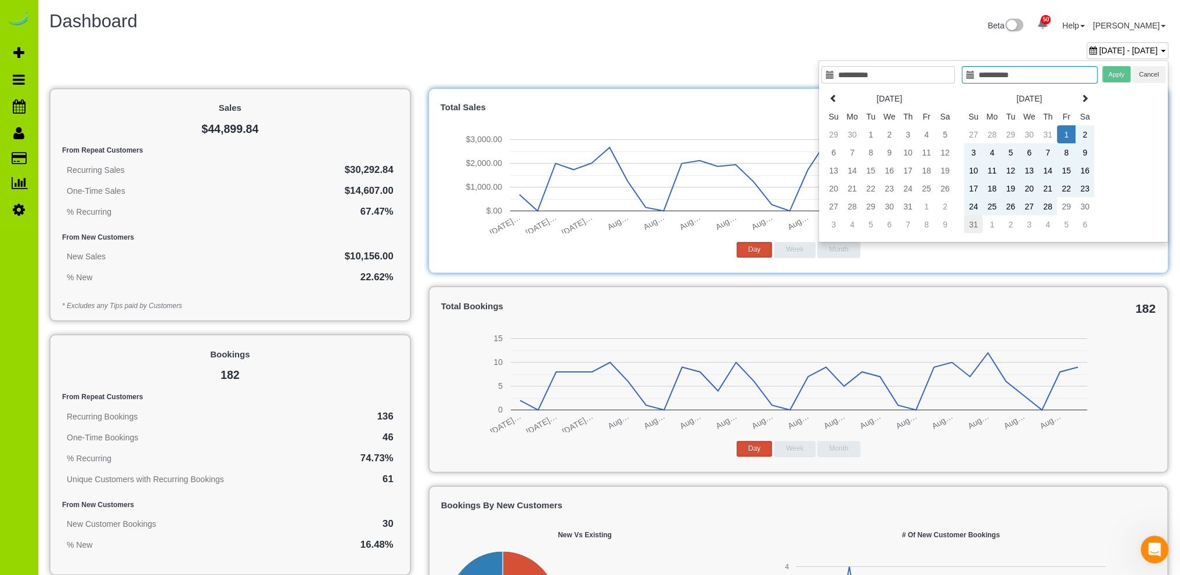
type input "**********"
click at [971, 222] on td "31" at bounding box center [973, 224] width 19 height 18
type input "**********"
click at [1114, 76] on button "Apply" at bounding box center [1116, 74] width 29 height 17
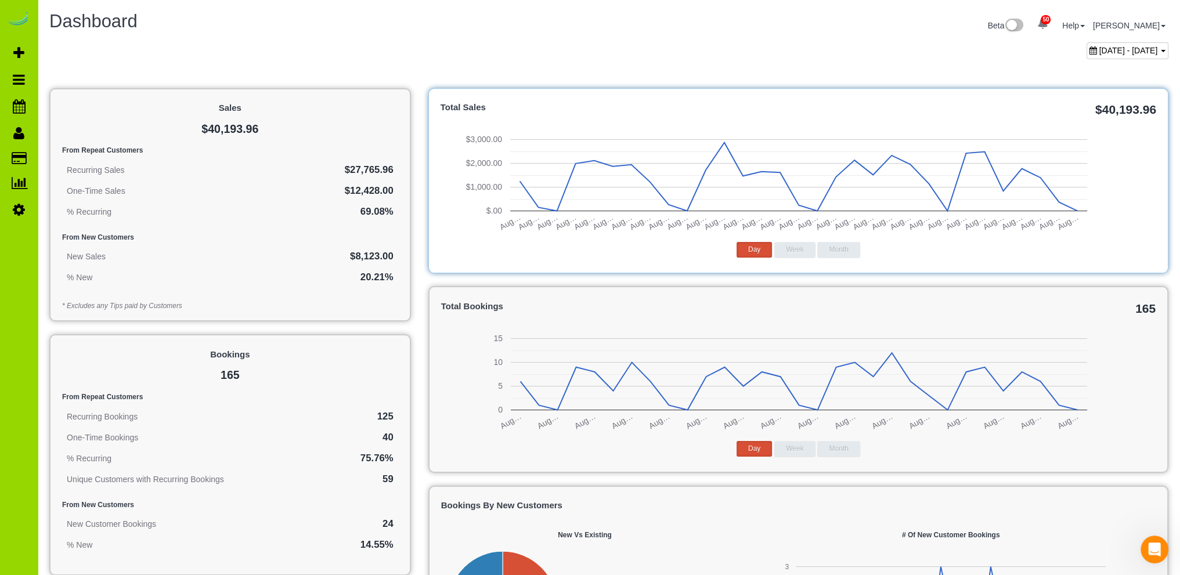
drag, startPoint x: 902, startPoint y: 22, endPoint x: 917, endPoint y: 16, distance: 16.4
click at [902, 19] on div "Beta 50 Your Notifications You have 0 alerts × You have 3 to charge for [DATE] …" at bounding box center [893, 27] width 568 height 31
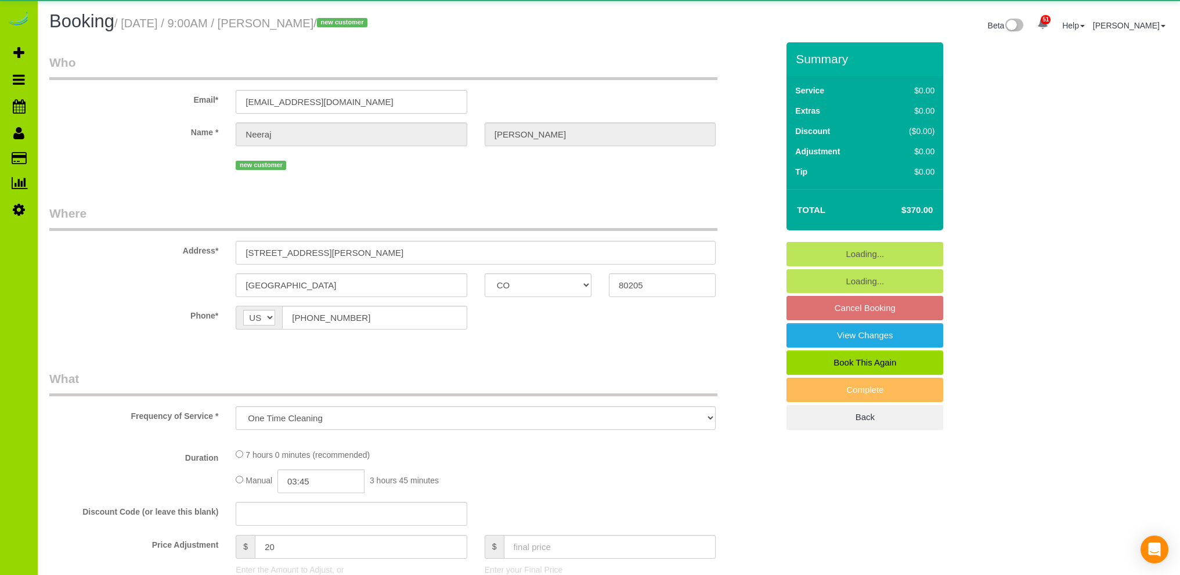
select select "CO"
select select "number:6"
select select "number:15"
select select "CO"
select select "string:US"
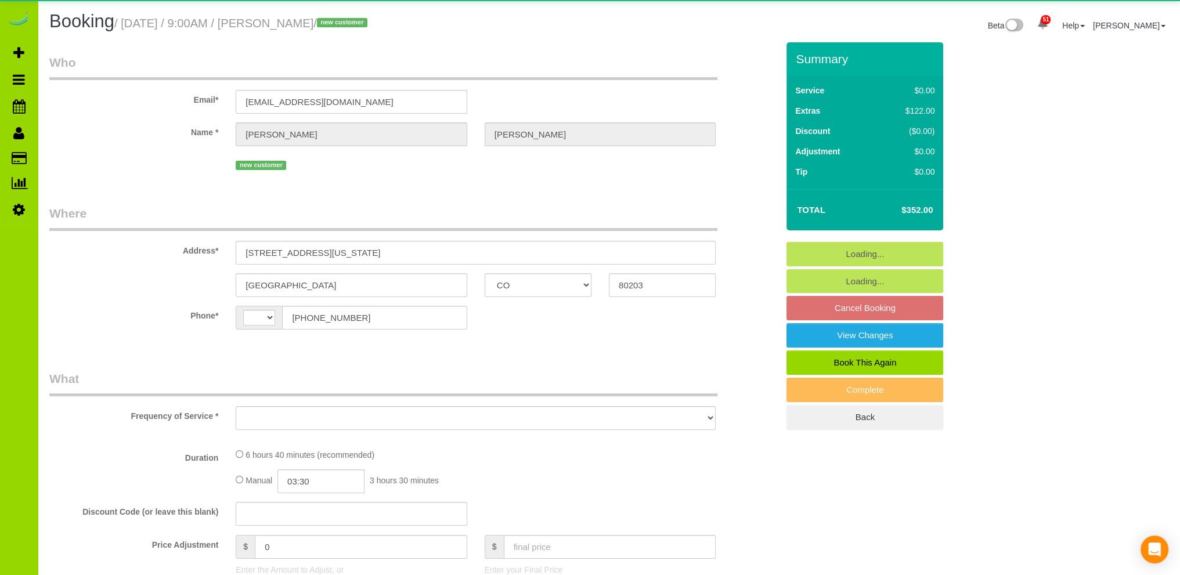
select select "object:1067"
select select "string:fspay-d952a16f-934e-4d81-b768-071958f4b32e"
select select "number:2"
select select "number:11"
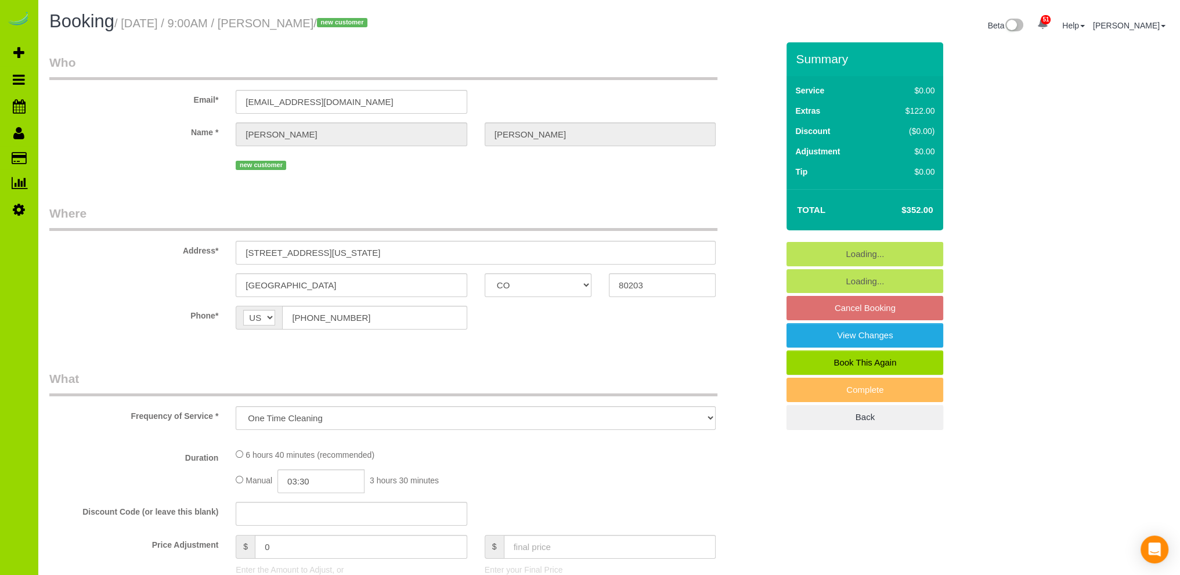
select select "object:1216"
select select "spot6"
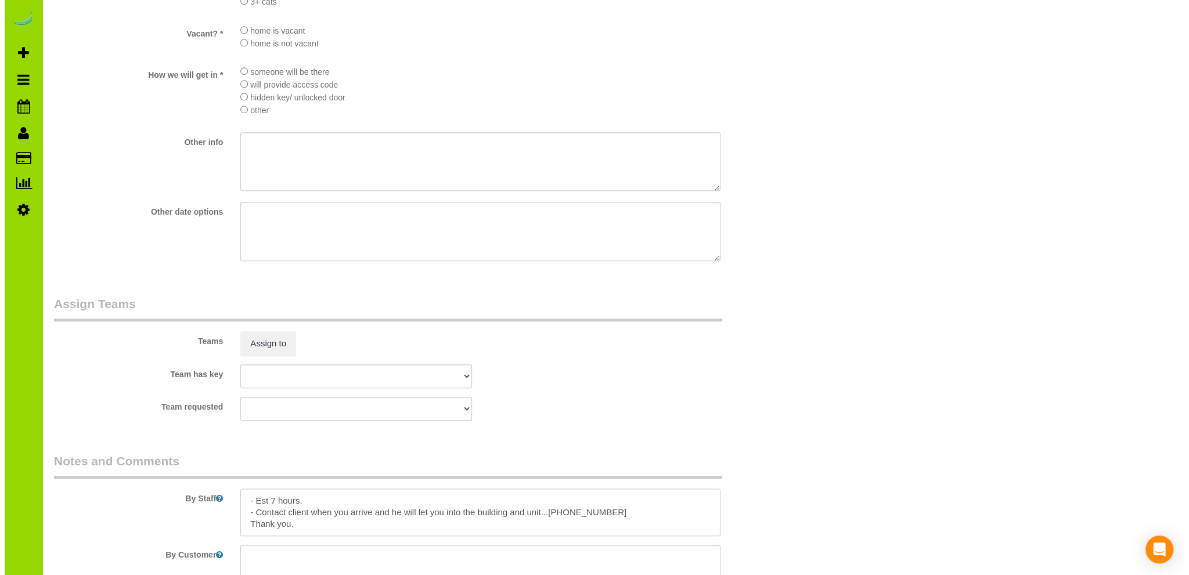
scroll to position [1565, 0]
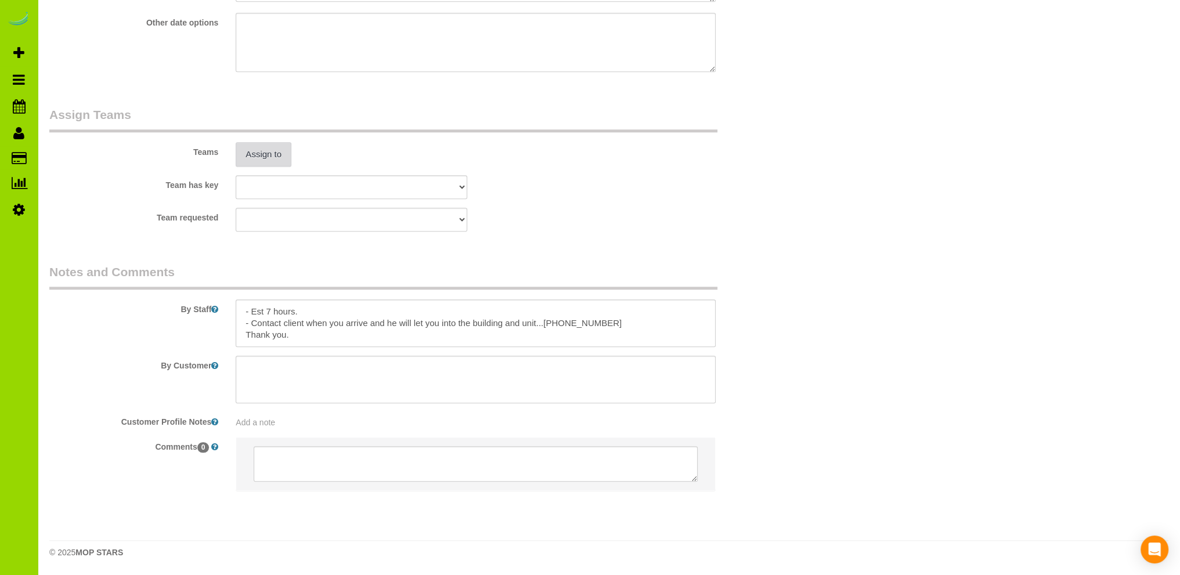
click at [279, 157] on button "Assign to" at bounding box center [264, 154] width 56 height 24
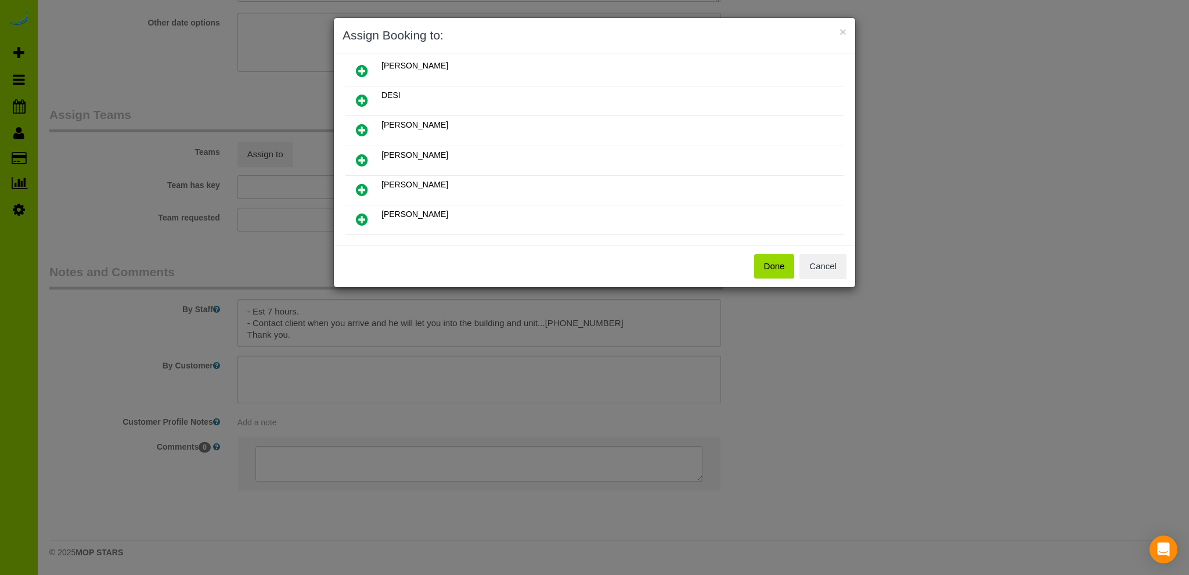
scroll to position [101, 0]
click at [362, 181] on icon at bounding box center [362, 188] width 12 height 14
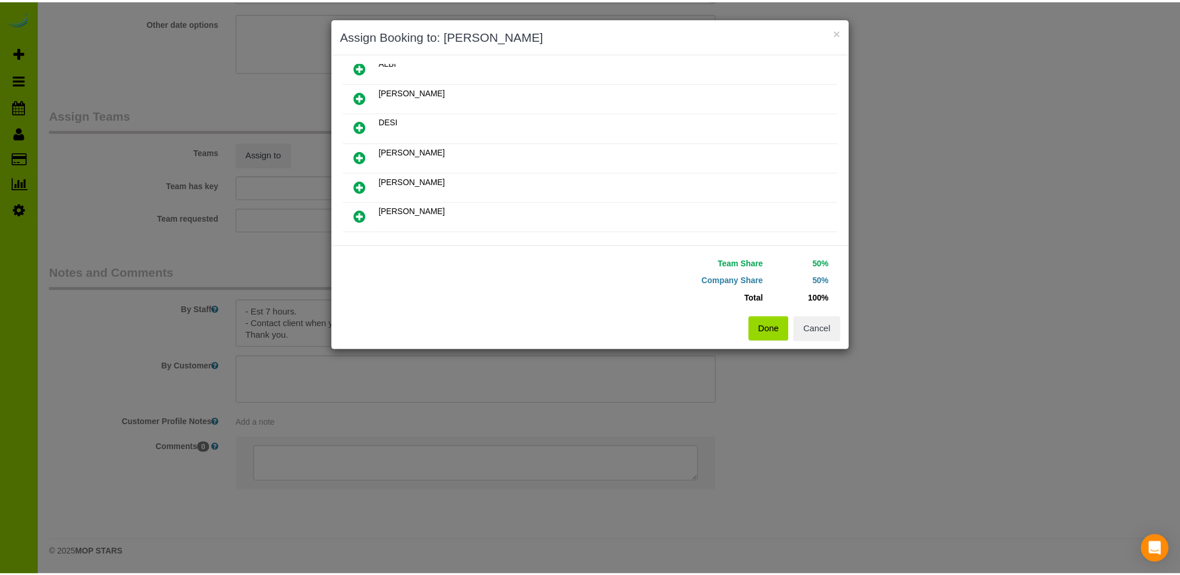
scroll to position [128, 0]
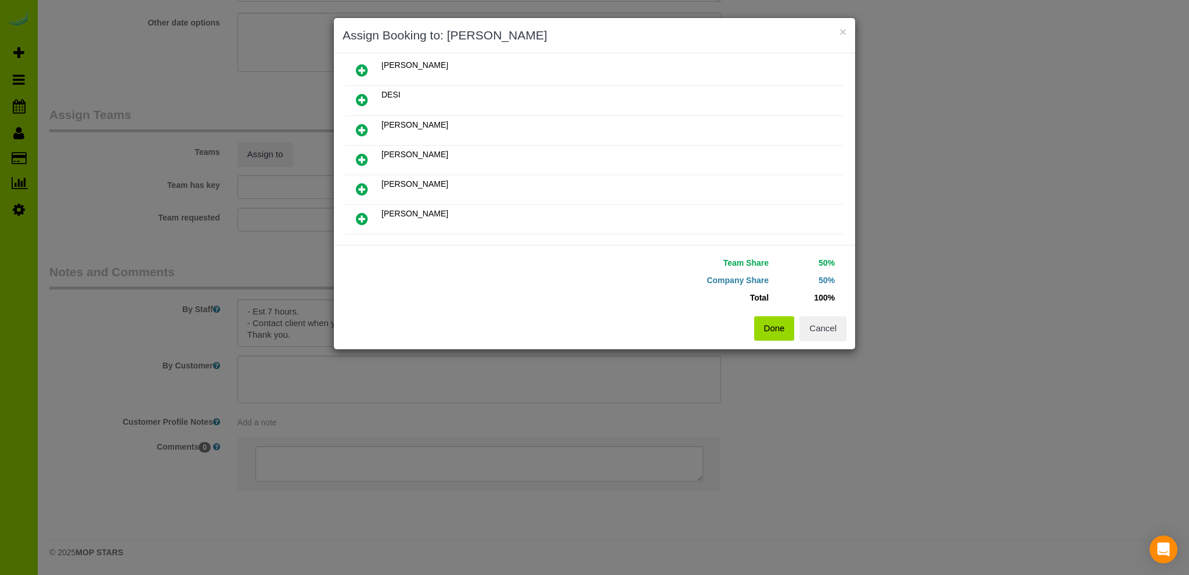
click at [778, 329] on button "Done" at bounding box center [774, 328] width 41 height 24
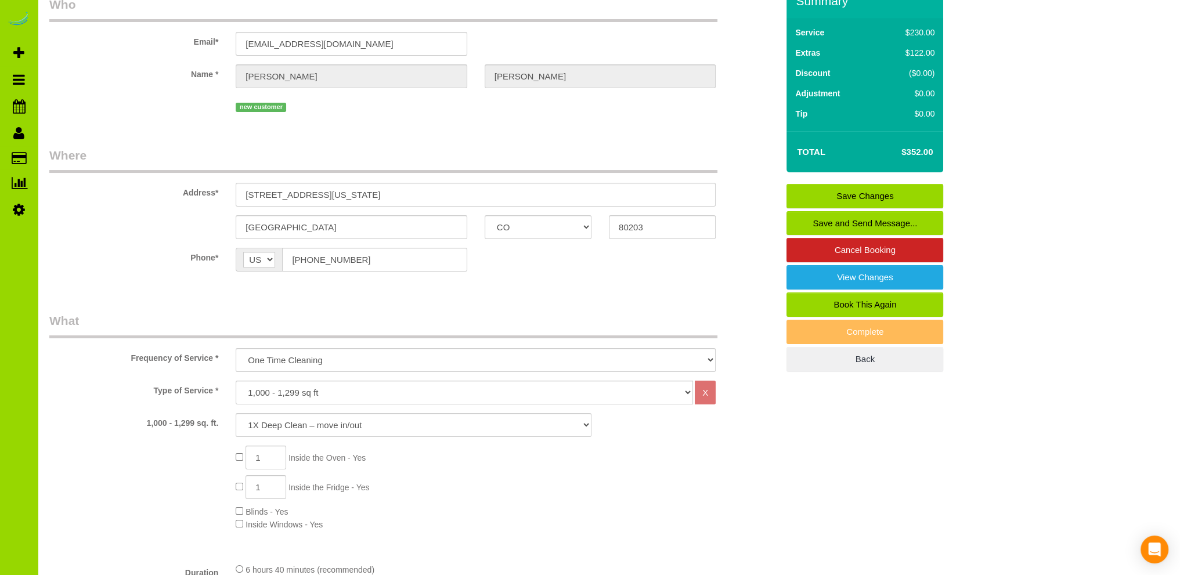
scroll to position [0, 0]
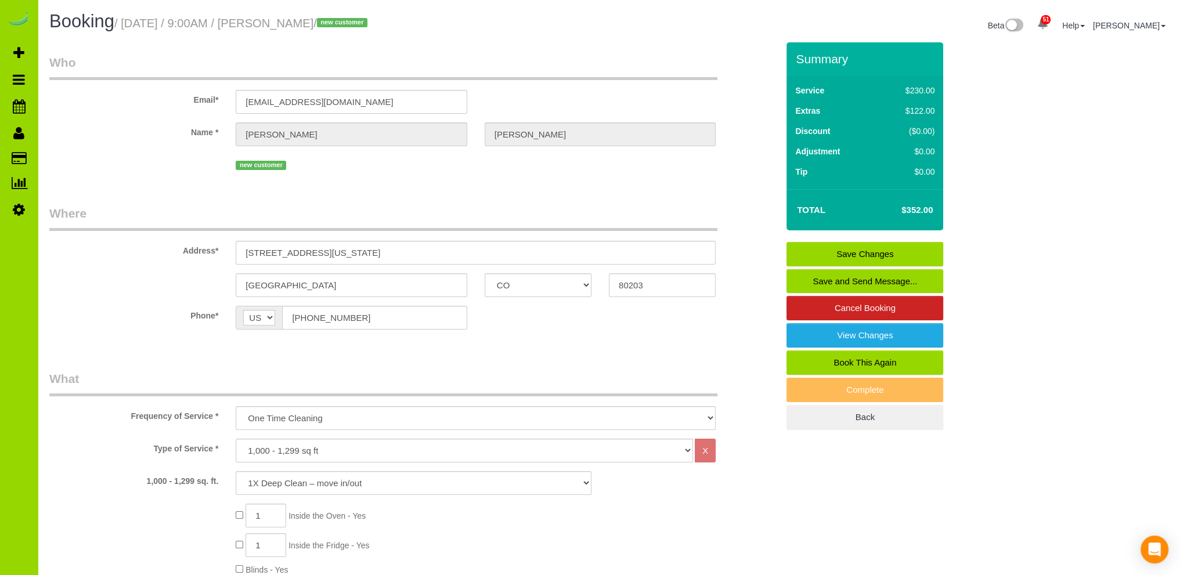
click at [812, 250] on link "Save Changes" at bounding box center [864, 254] width 157 height 24
